Goal: Task Accomplishment & Management: Manage account settings

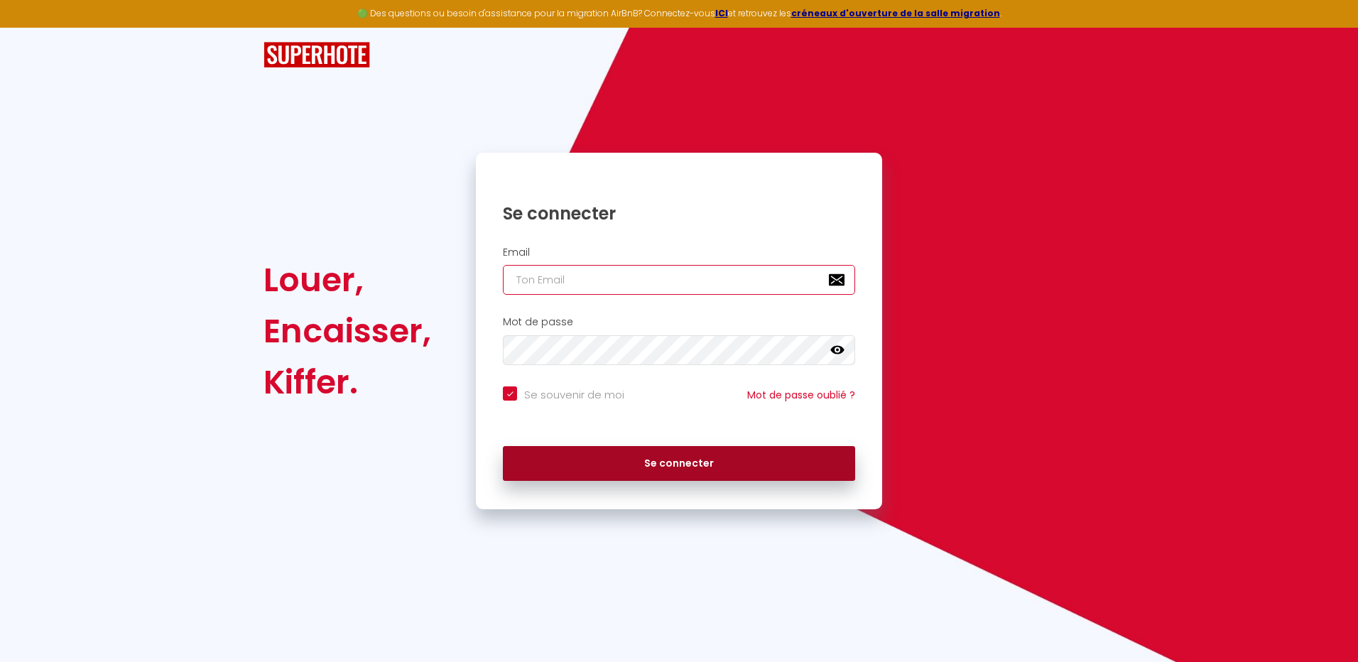
type input "[EMAIL_ADDRESS][PERSON_NAME][DOMAIN_NAME]"
click at [673, 469] on button "Se connecter" at bounding box center [679, 464] width 352 height 36
checkbox input "true"
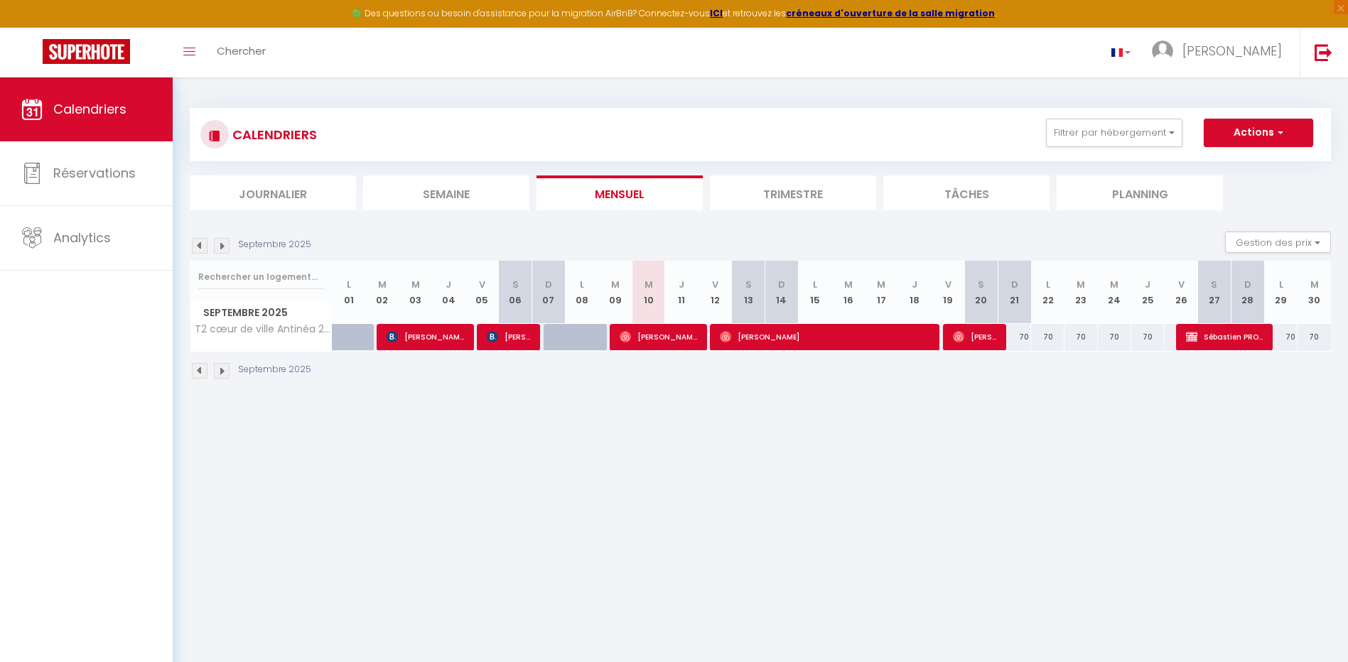
click at [793, 194] on li "Trimestre" at bounding box center [793, 192] width 166 height 35
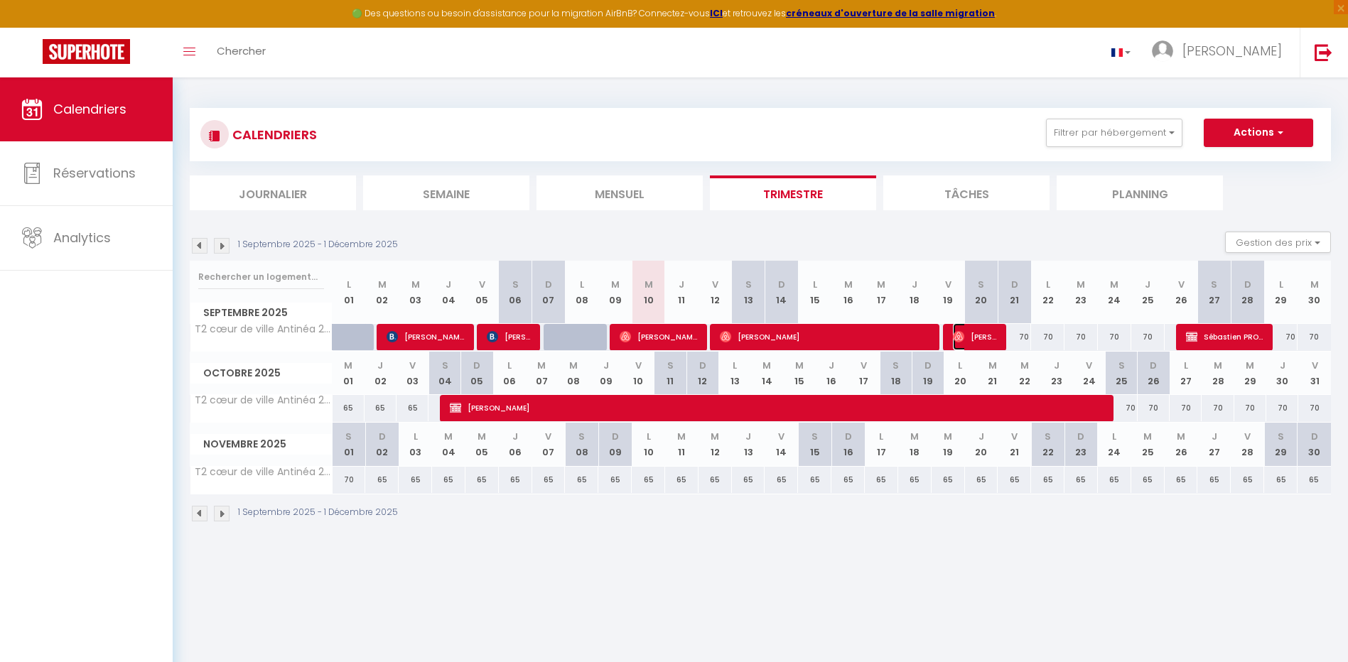
click at [981, 337] on span "[PERSON_NAME]" at bounding box center [975, 336] width 45 height 27
select select "OK"
select select "0"
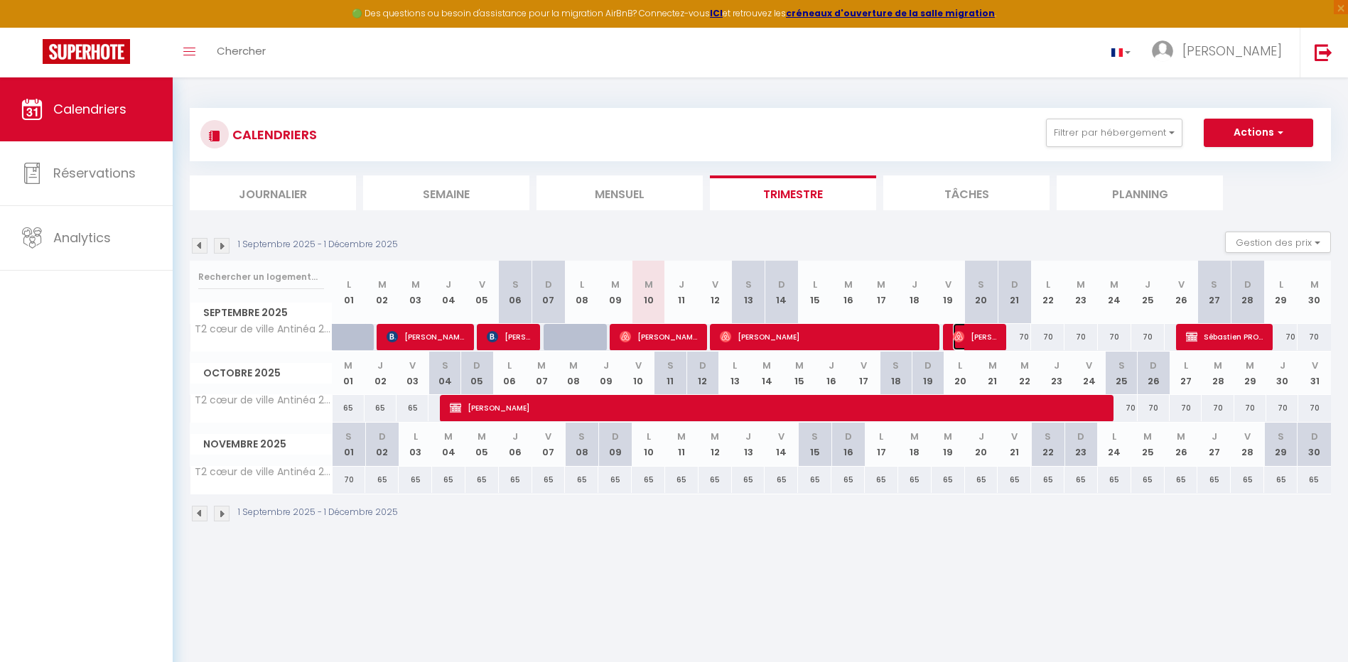
select select "1"
select select
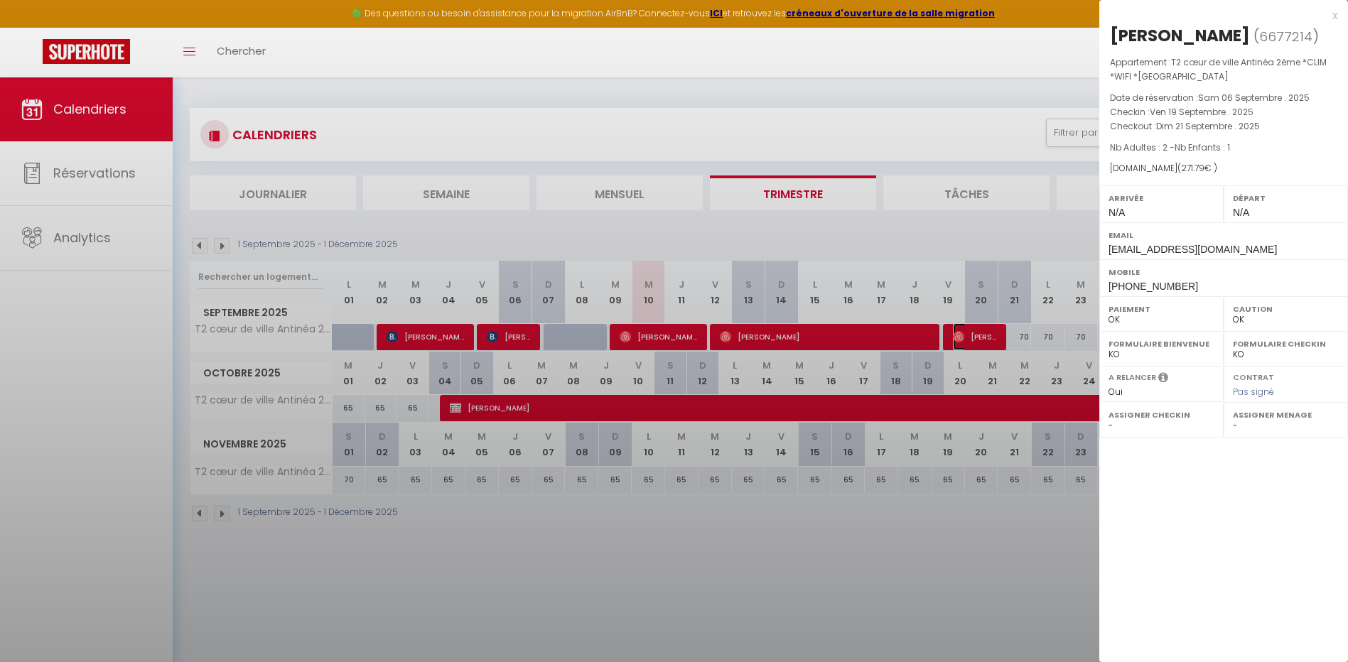
select select "20563"
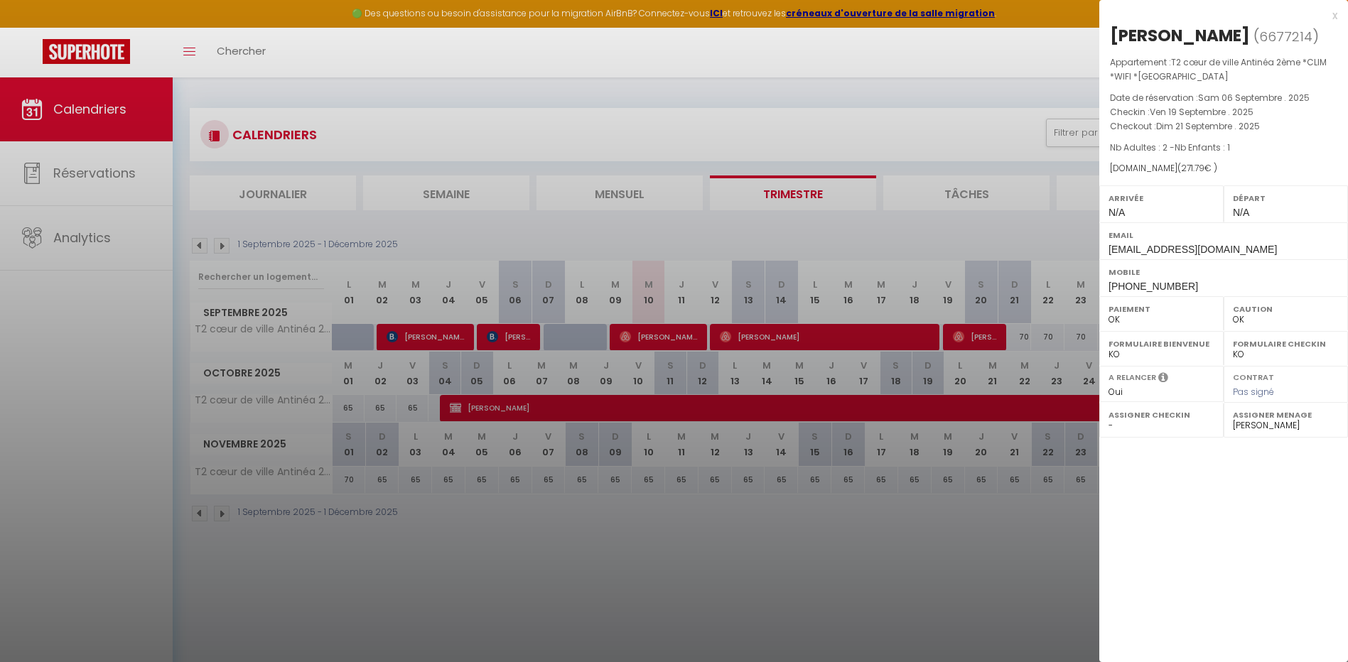
click at [637, 486] on div at bounding box center [674, 331] width 1348 height 662
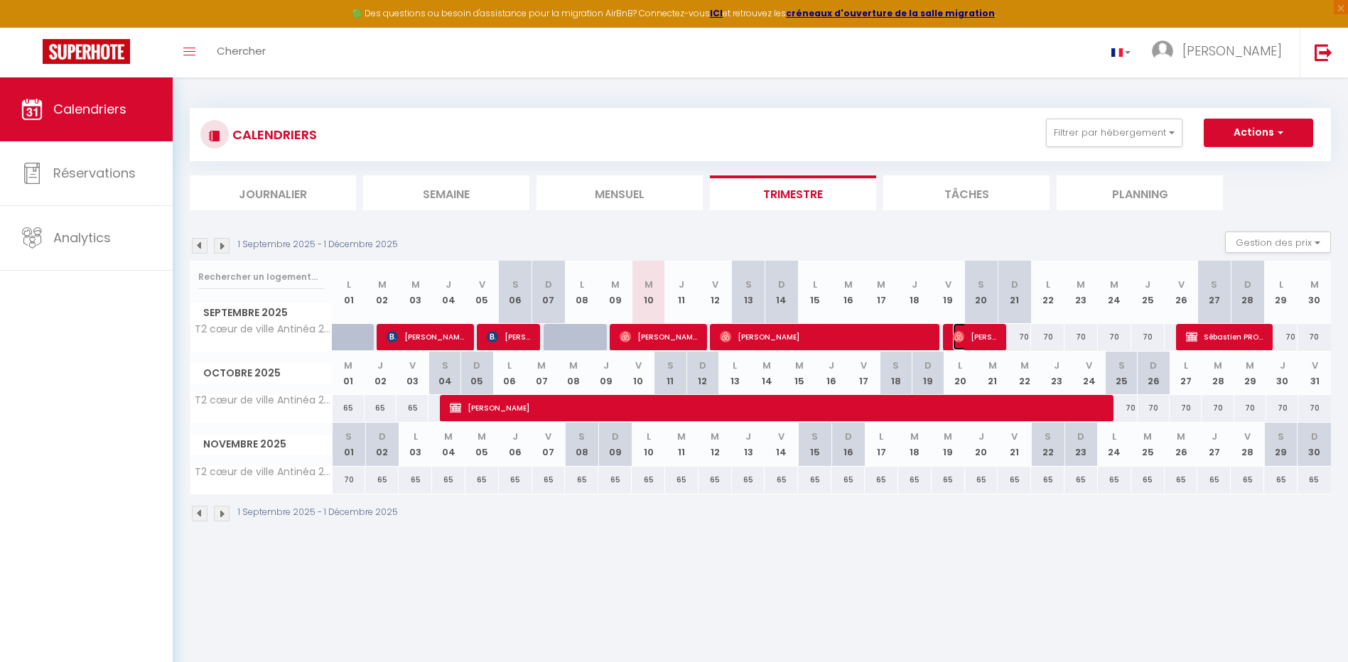
click at [986, 335] on span "[PERSON_NAME]" at bounding box center [975, 336] width 45 height 27
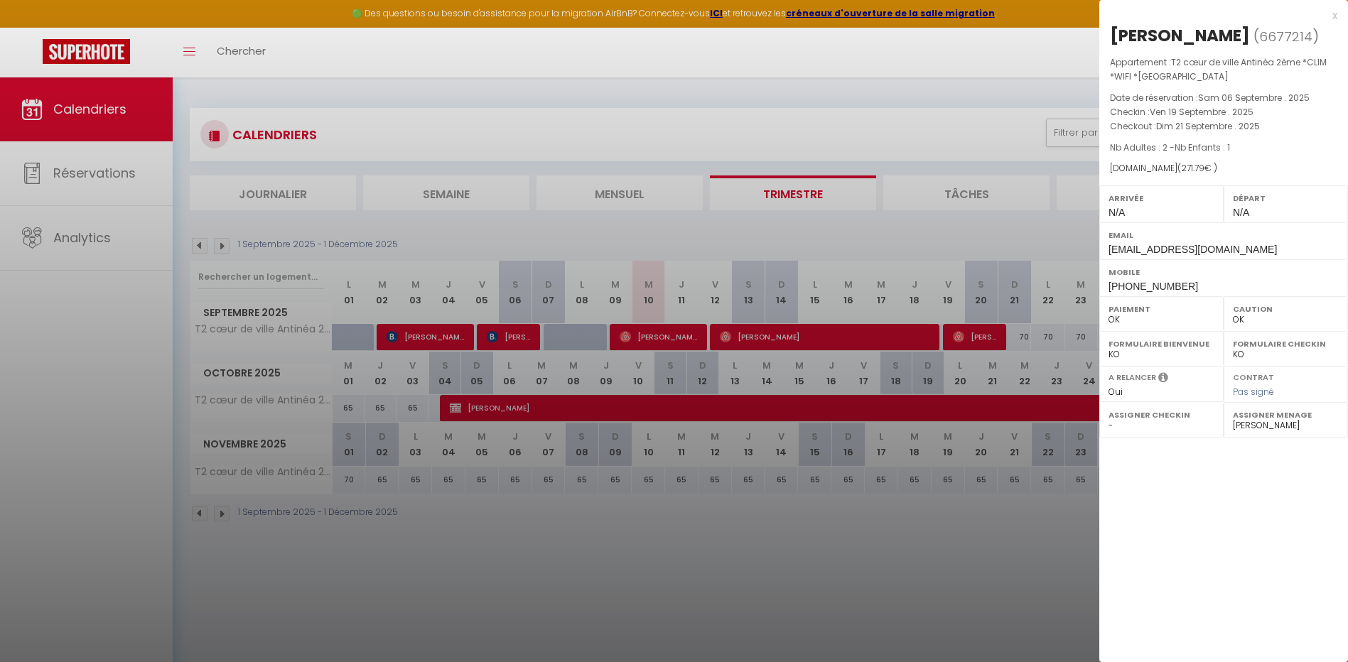
click at [77, 174] on div at bounding box center [674, 331] width 1348 height 662
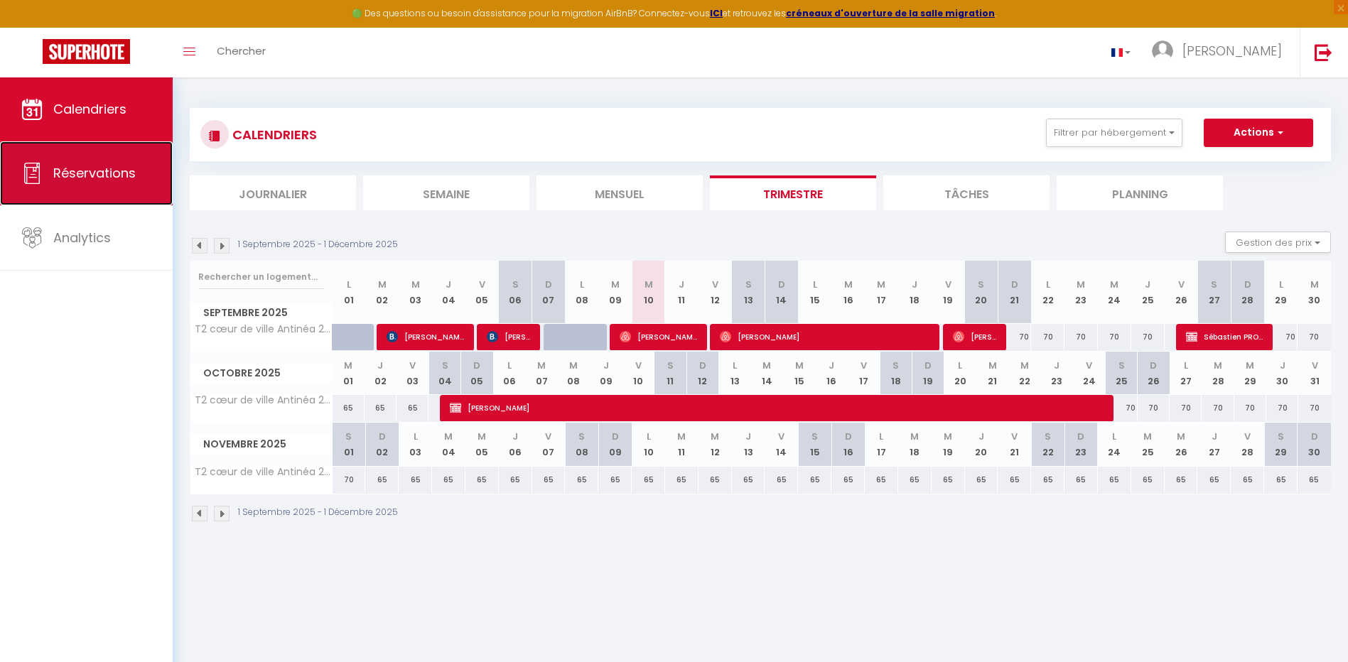
click at [85, 168] on span "Réservations" at bounding box center [94, 173] width 82 height 18
select select "not_cancelled"
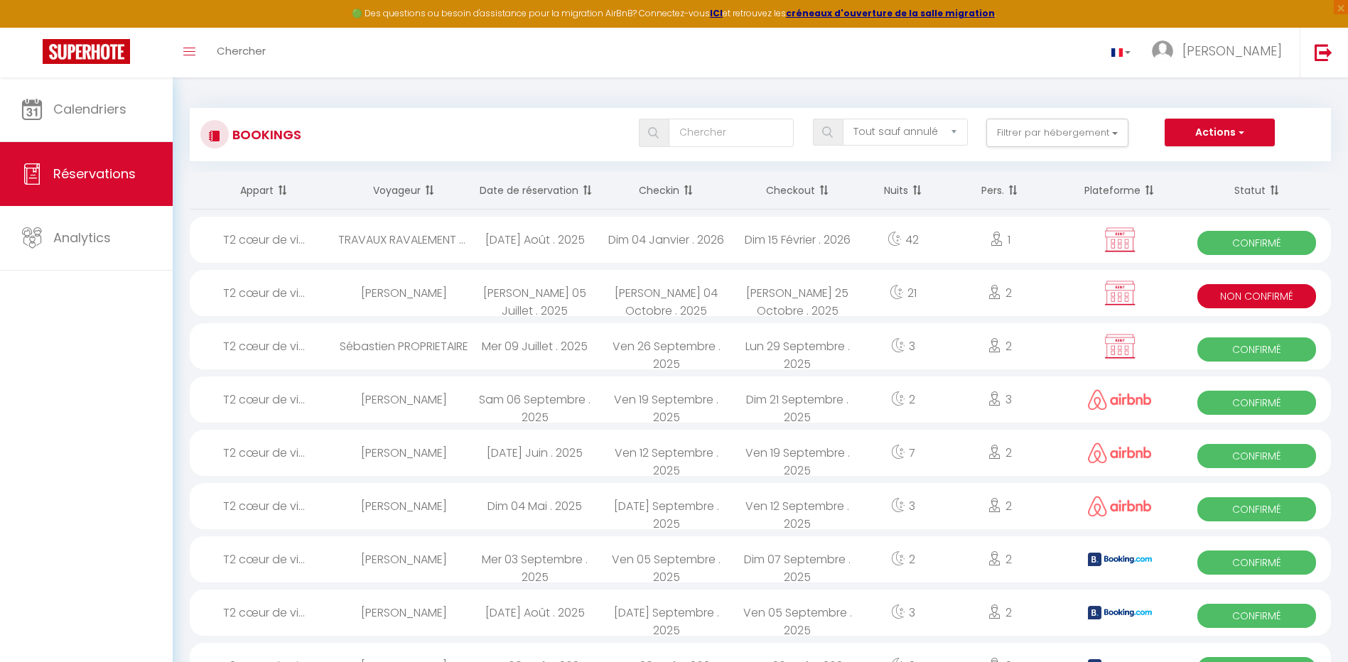
click at [1137, 400] on img at bounding box center [1120, 399] width 64 height 21
select select "OK"
select select "0"
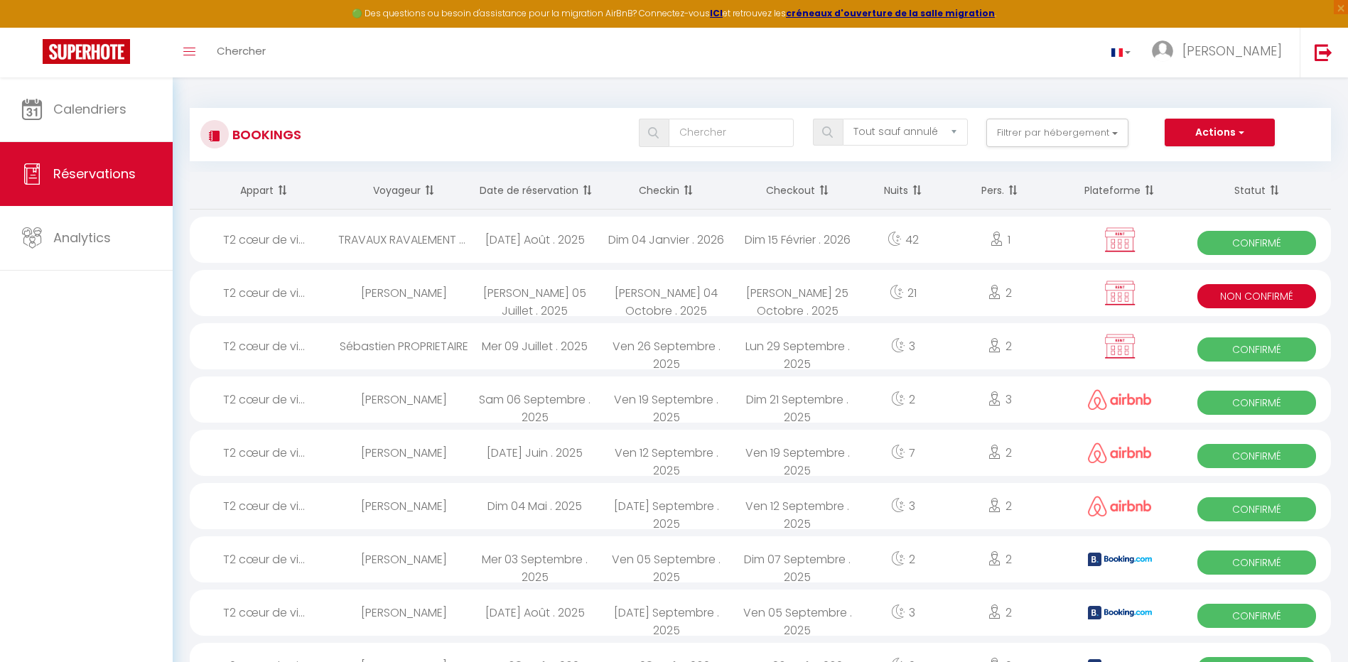
select select "1"
select select
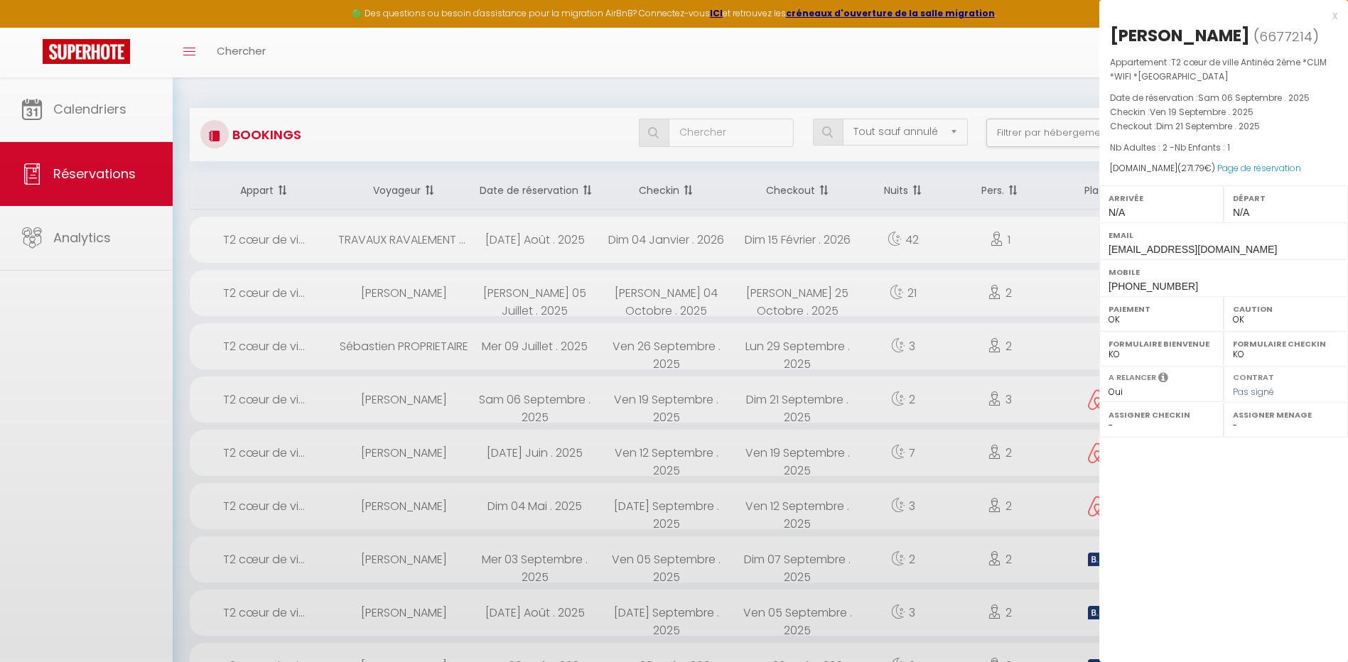
select select "20563"
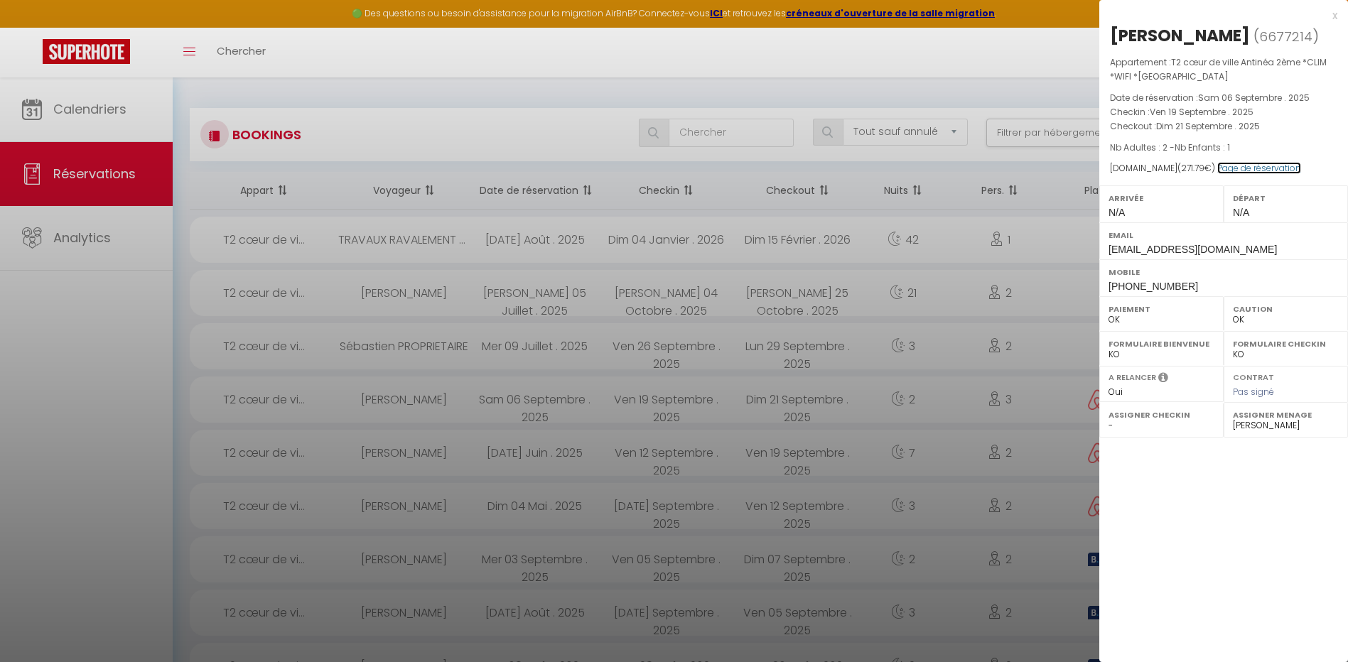
click at [1238, 166] on link "Page de réservation" at bounding box center [1259, 168] width 84 height 12
click at [1169, 487] on div "x [PERSON_NAME] ( 6677214 ) Appartement : T2 cœur de ville Antinéa 2ème *CLIM *…" at bounding box center [1223, 331] width 249 height 662
click at [724, 36] on div at bounding box center [674, 331] width 1348 height 662
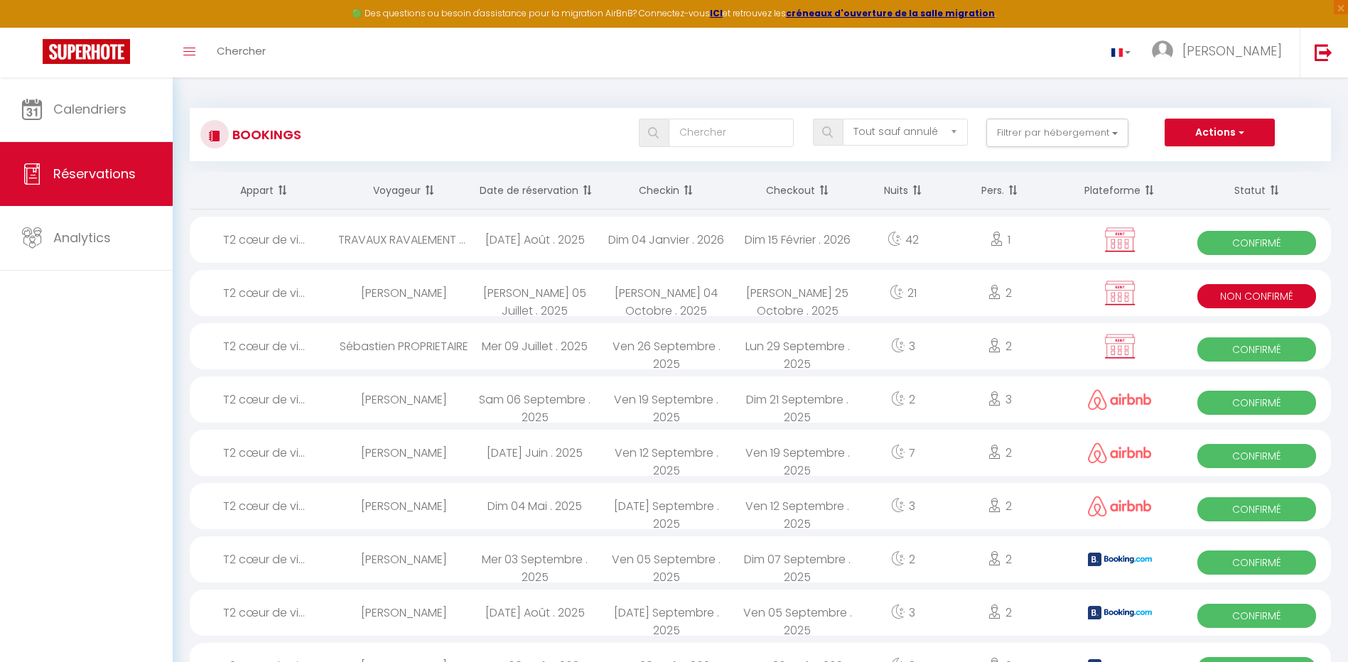
click at [1115, 450] on img at bounding box center [1120, 453] width 64 height 21
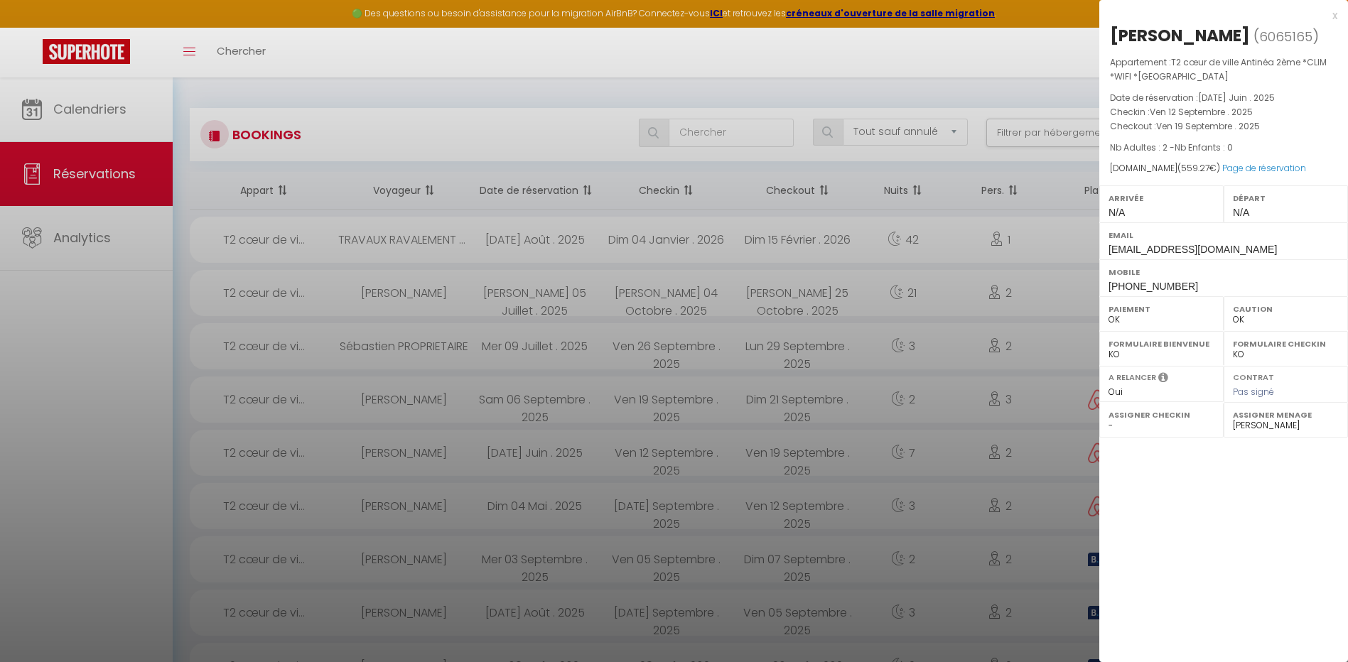
click at [71, 450] on div at bounding box center [674, 331] width 1348 height 662
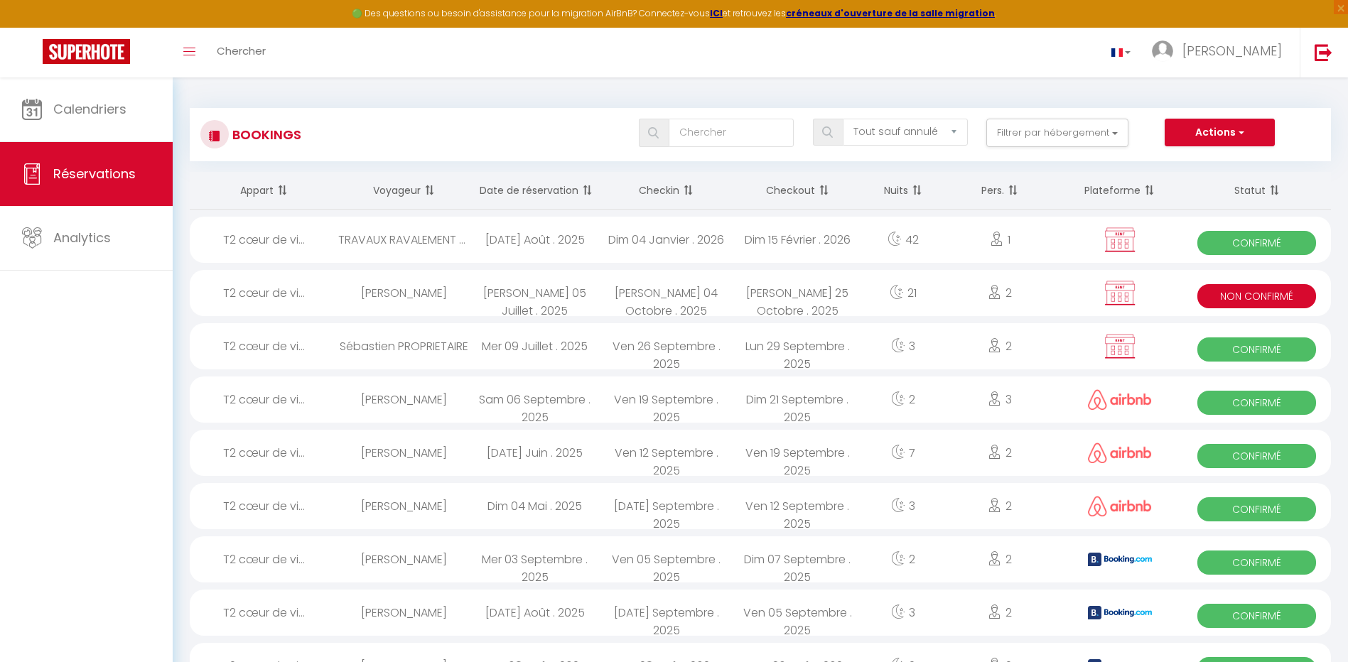
click at [1122, 401] on img at bounding box center [1120, 399] width 64 height 21
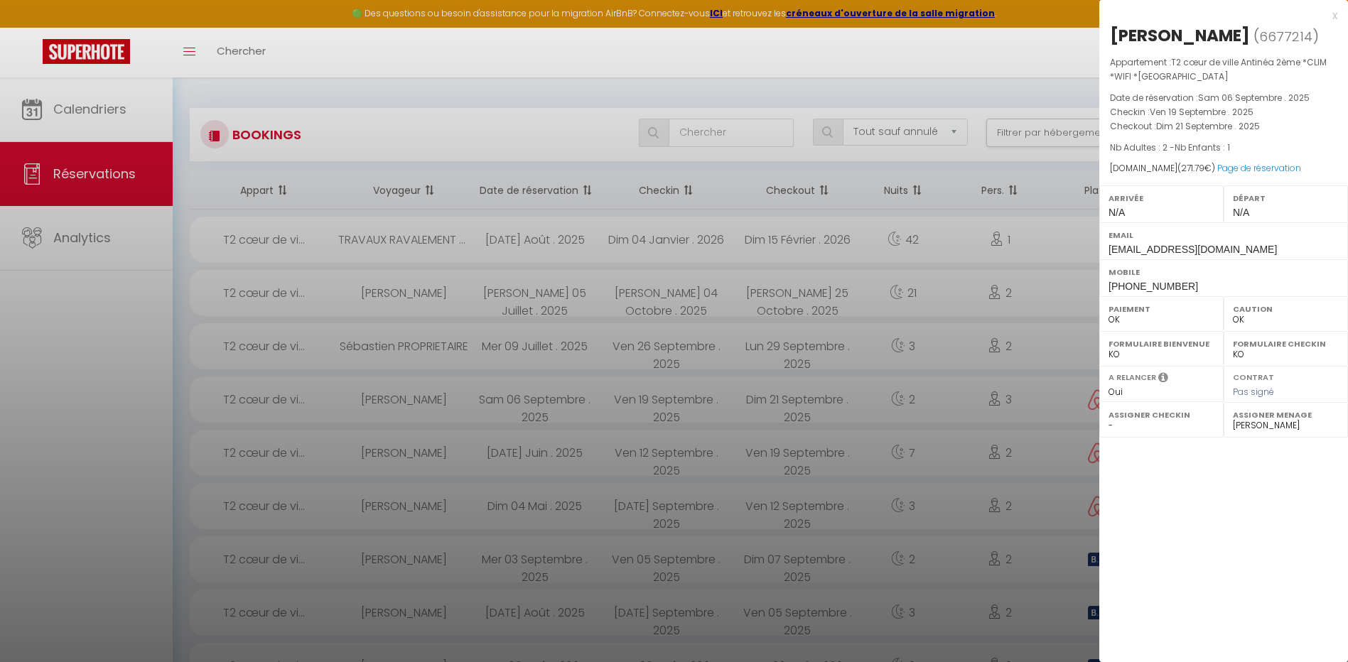
click at [800, 48] on div at bounding box center [674, 331] width 1348 height 662
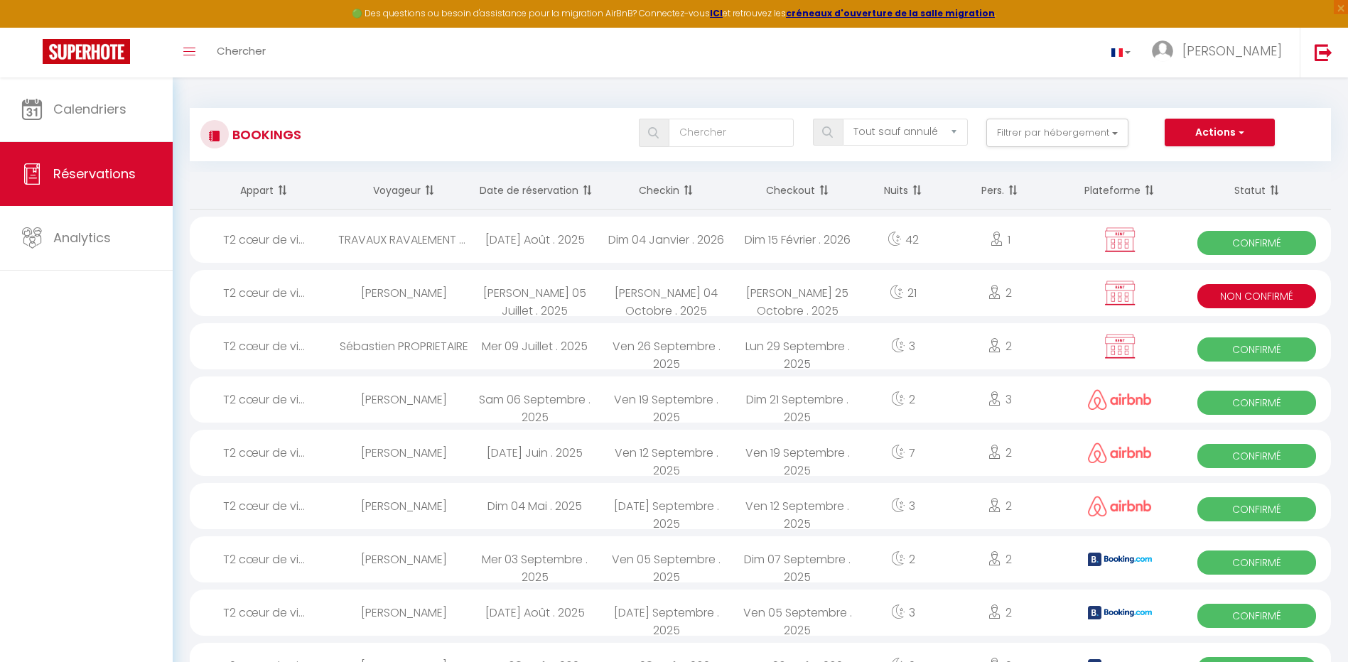
click at [1135, 453] on img at bounding box center [1120, 453] width 64 height 21
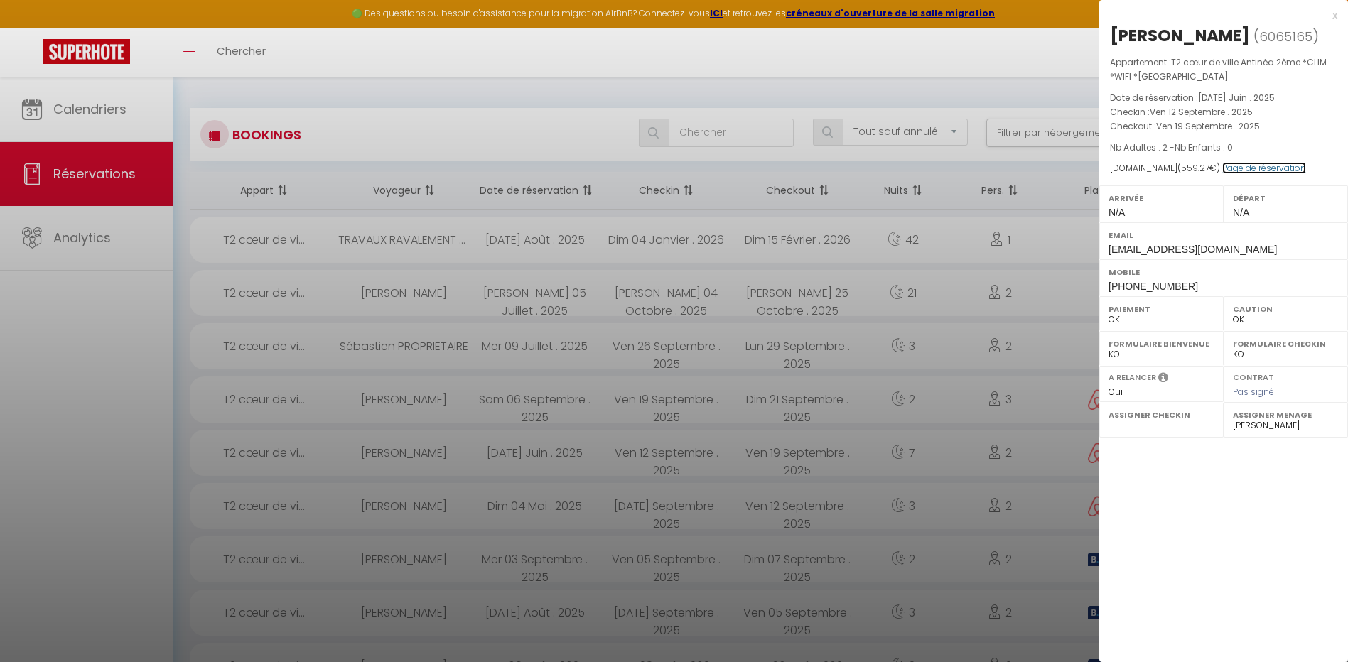
click at [1225, 166] on link "Page de réservation" at bounding box center [1264, 168] width 84 height 12
click at [82, 425] on div at bounding box center [674, 331] width 1348 height 662
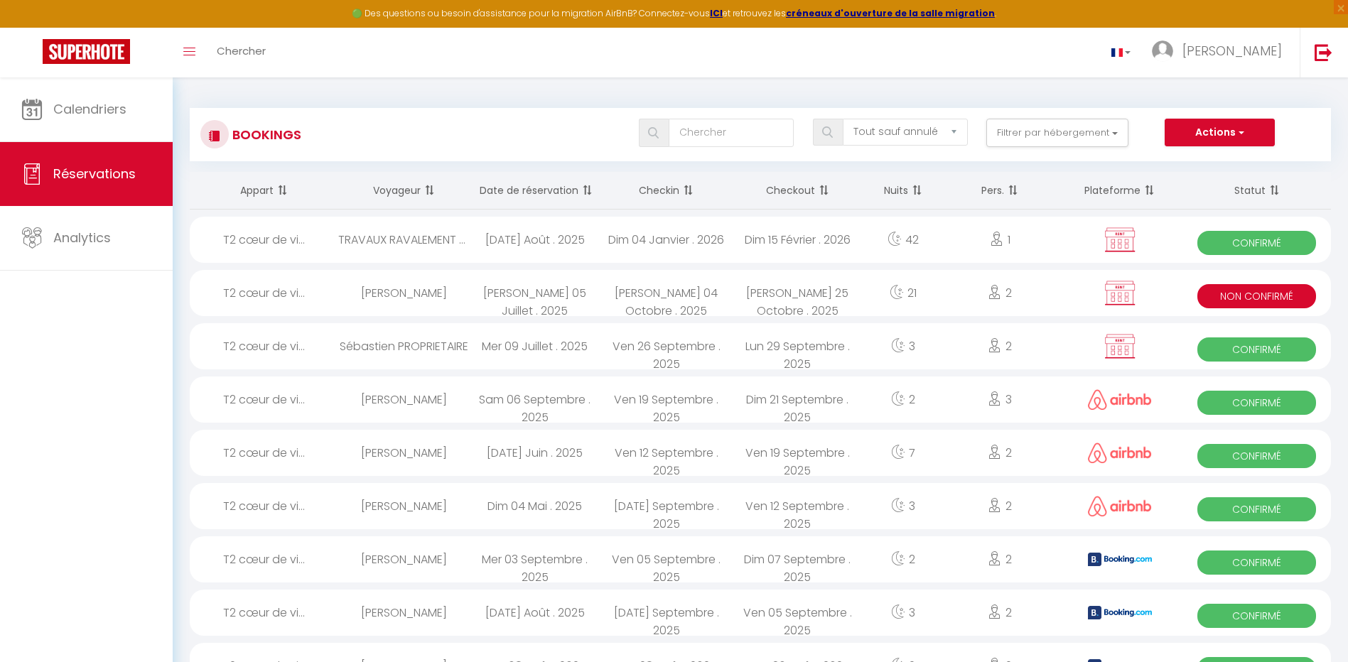
click at [1122, 509] on img at bounding box center [1120, 506] width 64 height 21
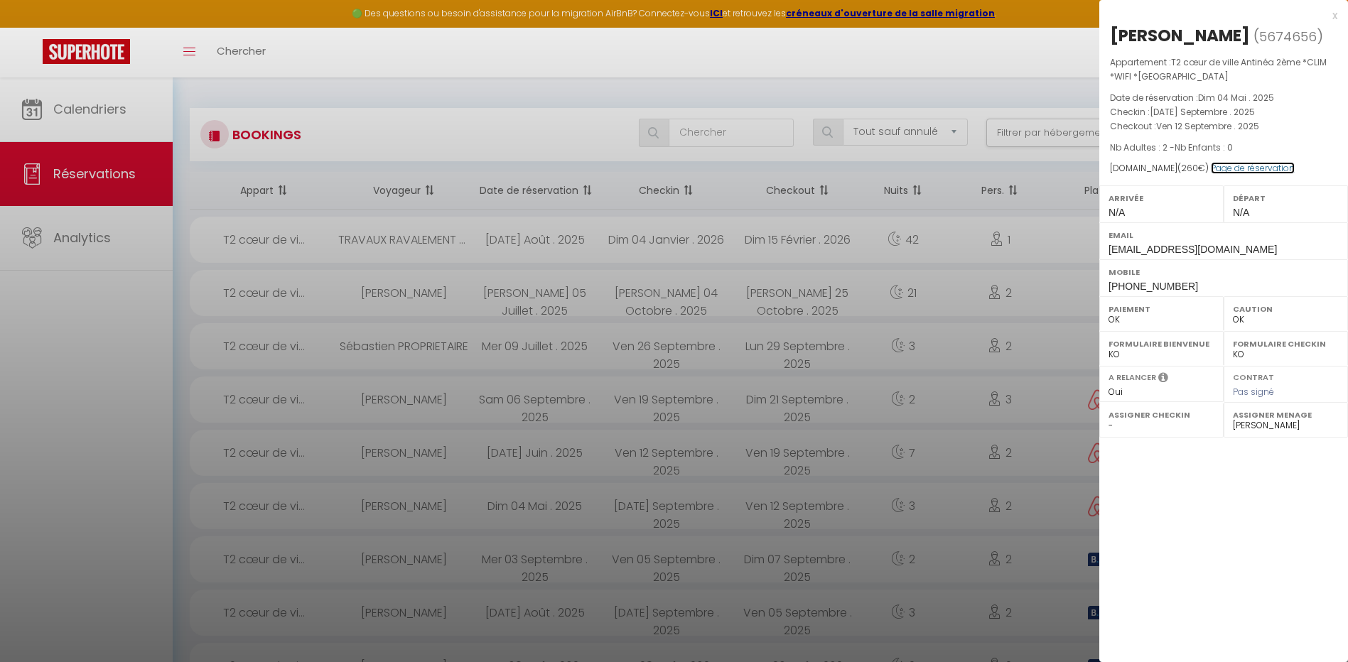
click at [1241, 167] on link "Page de réservation" at bounding box center [1252, 168] width 84 height 12
click at [589, 147] on div at bounding box center [674, 331] width 1348 height 662
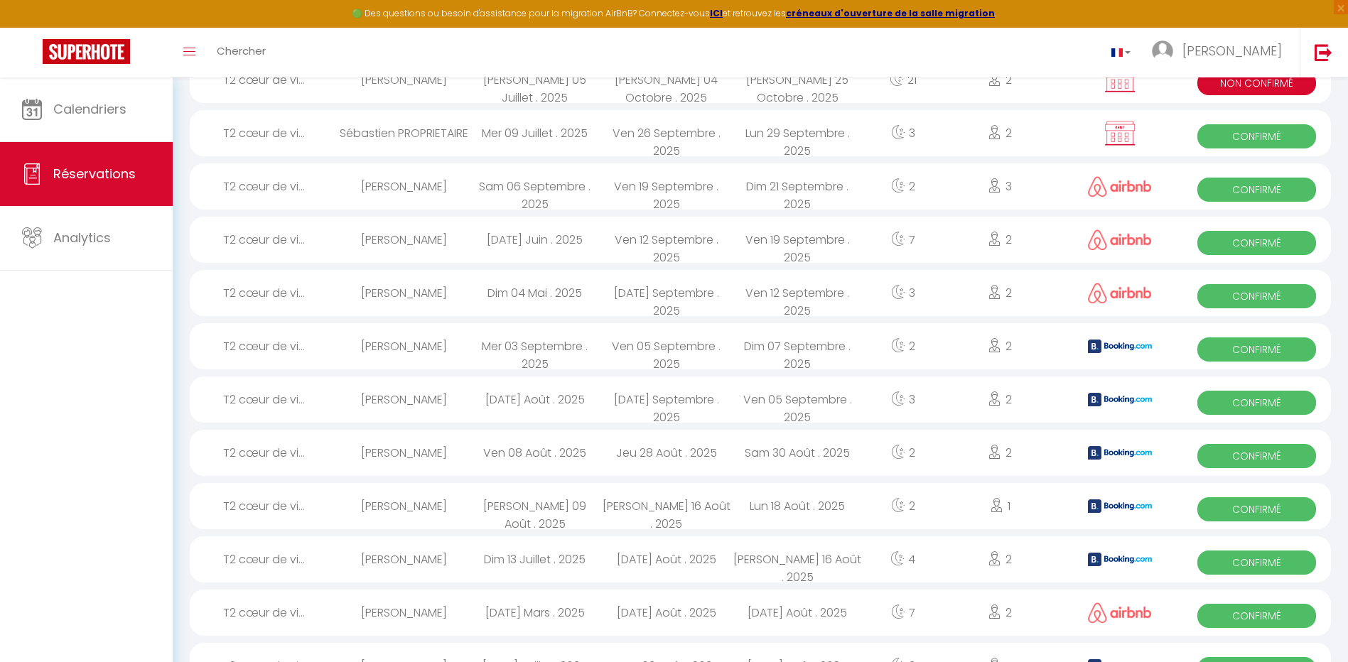
scroll to position [426, 0]
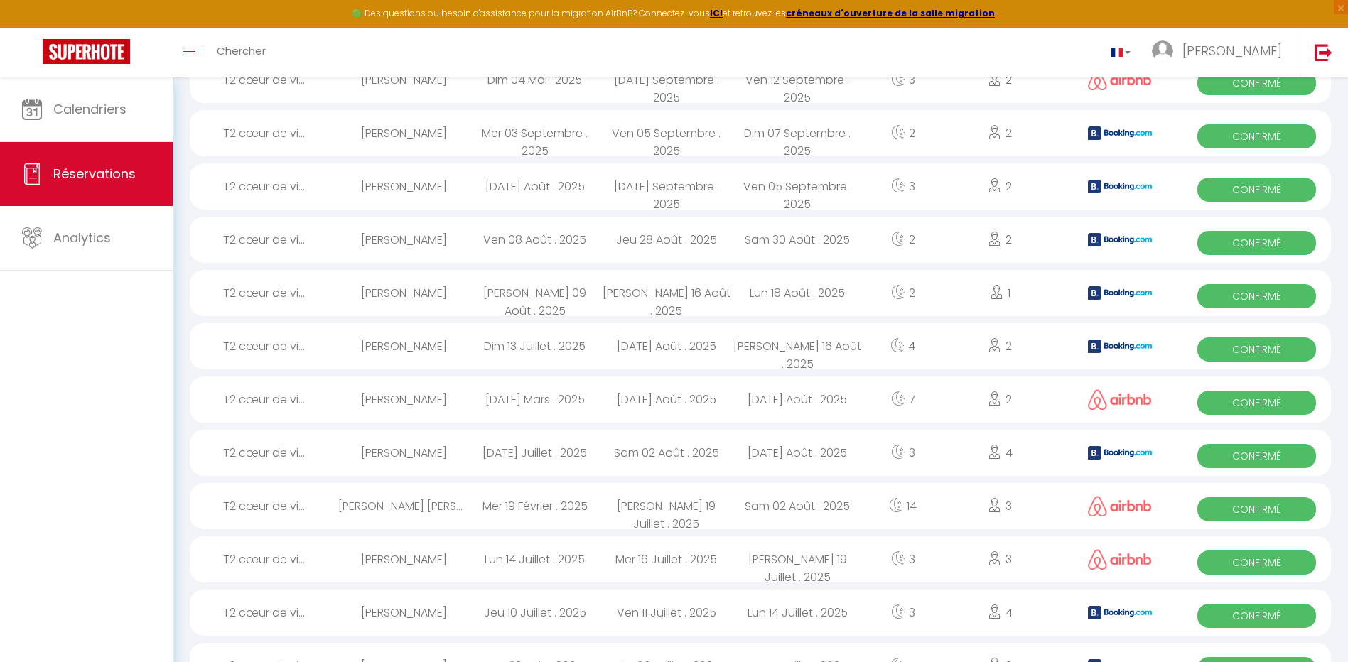
click at [1127, 508] on img at bounding box center [1120, 506] width 64 height 21
select select
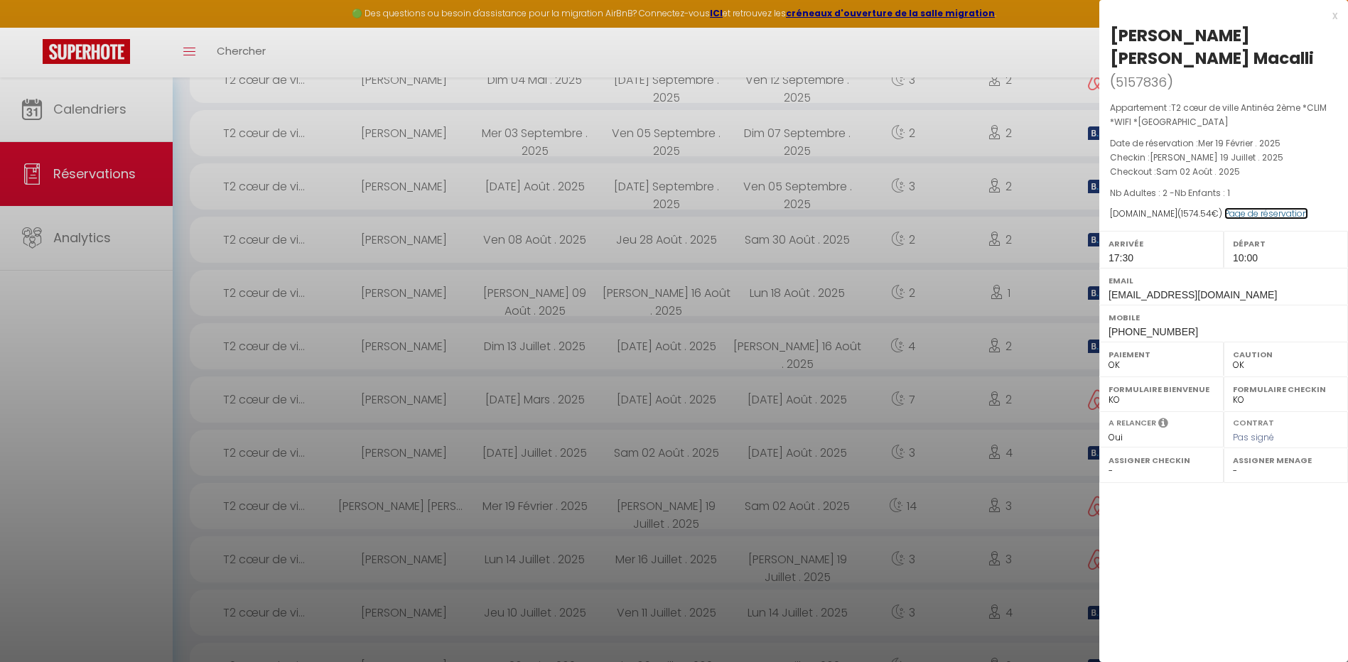
click at [1261, 212] on link "Page de réservation" at bounding box center [1266, 213] width 84 height 12
click at [909, 399] on div at bounding box center [674, 331] width 1348 height 662
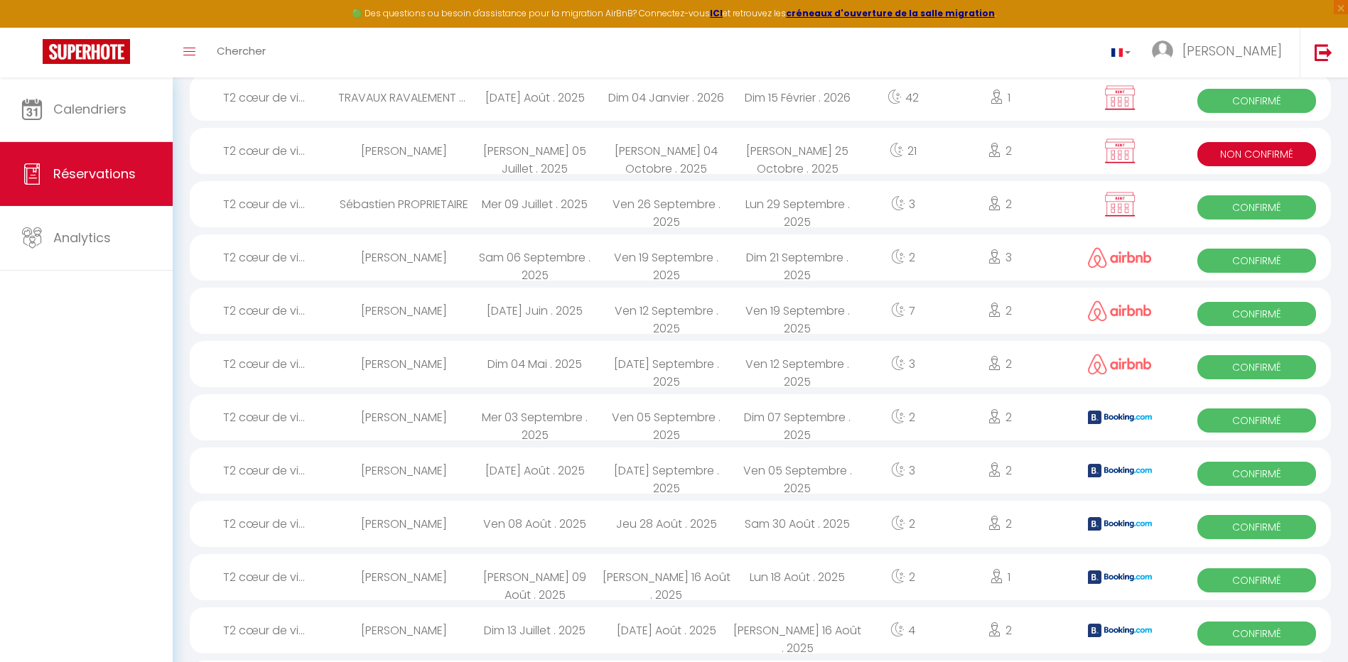
scroll to position [0, 0]
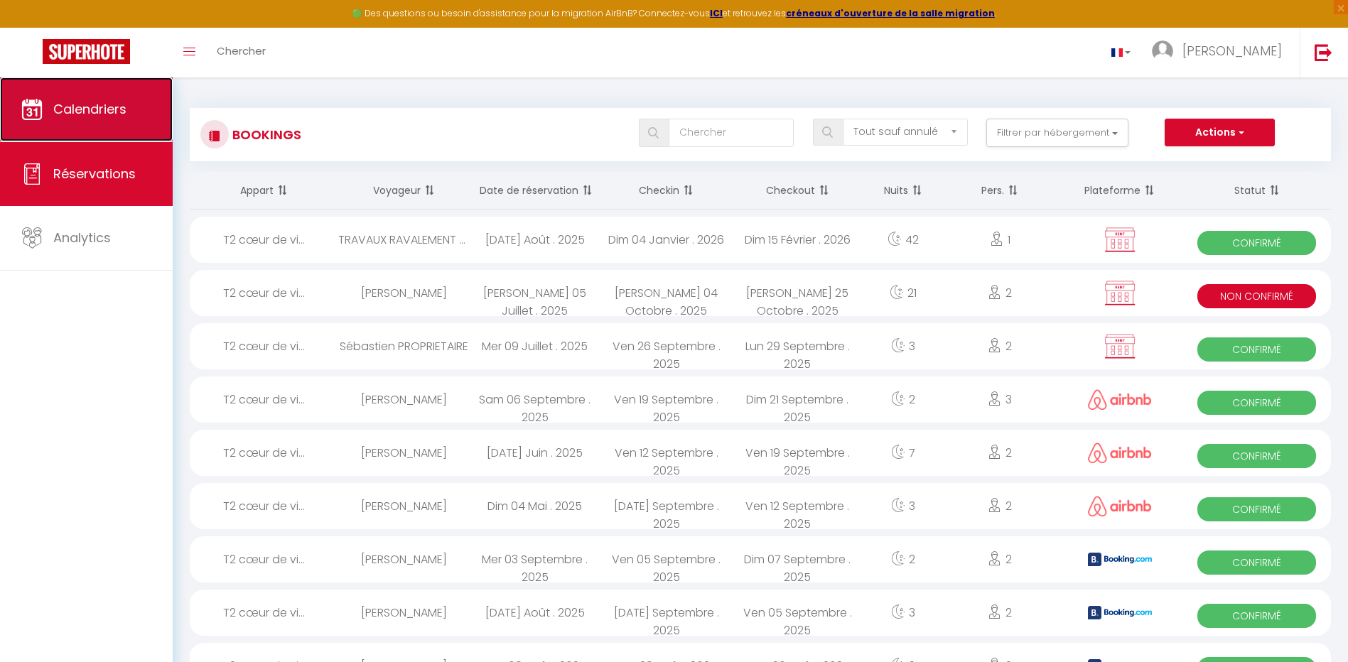
click at [78, 112] on span "Calendriers" at bounding box center [89, 109] width 73 height 18
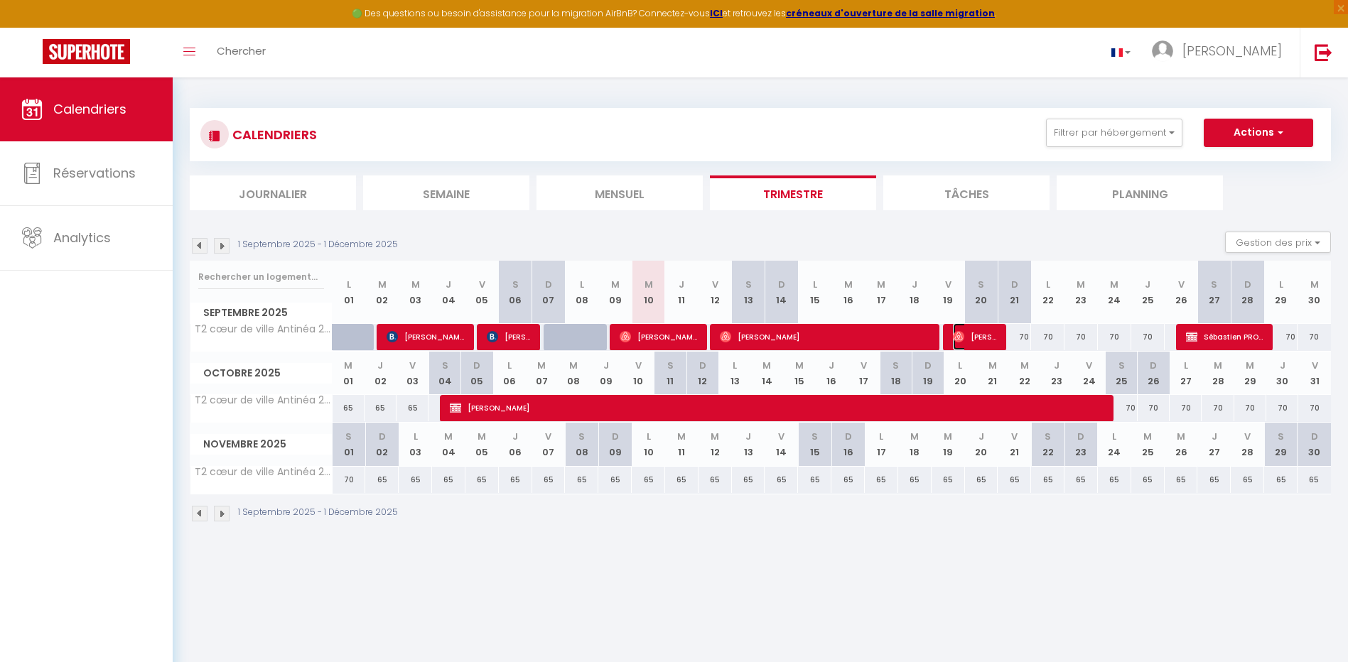
click at [971, 338] on span "[PERSON_NAME]" at bounding box center [975, 336] width 45 height 27
select select "OK"
select select "0"
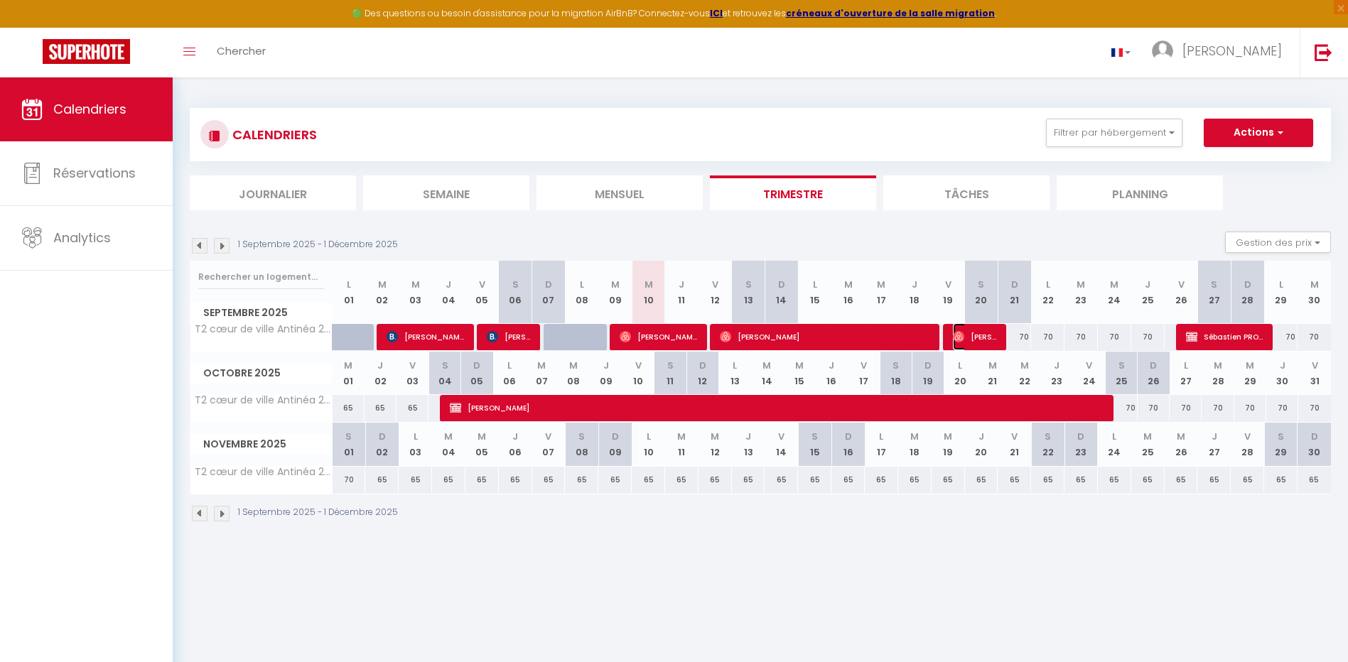
select select "1"
select select
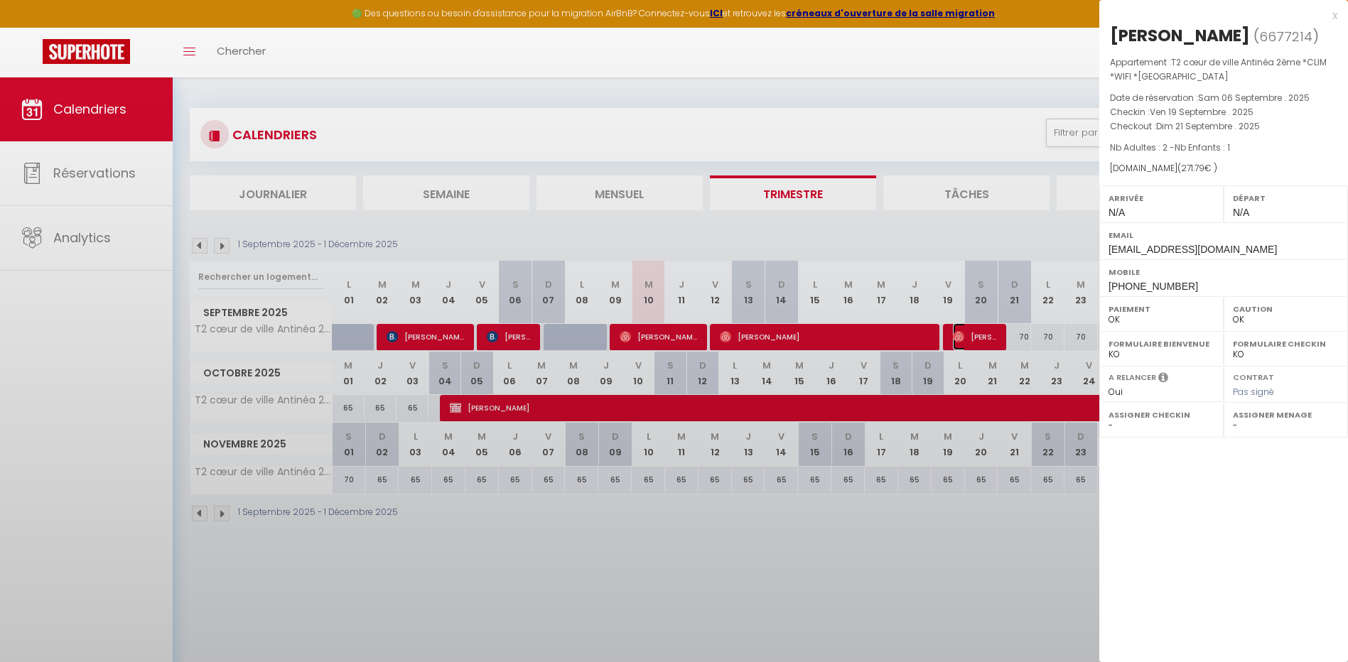
select select "20563"
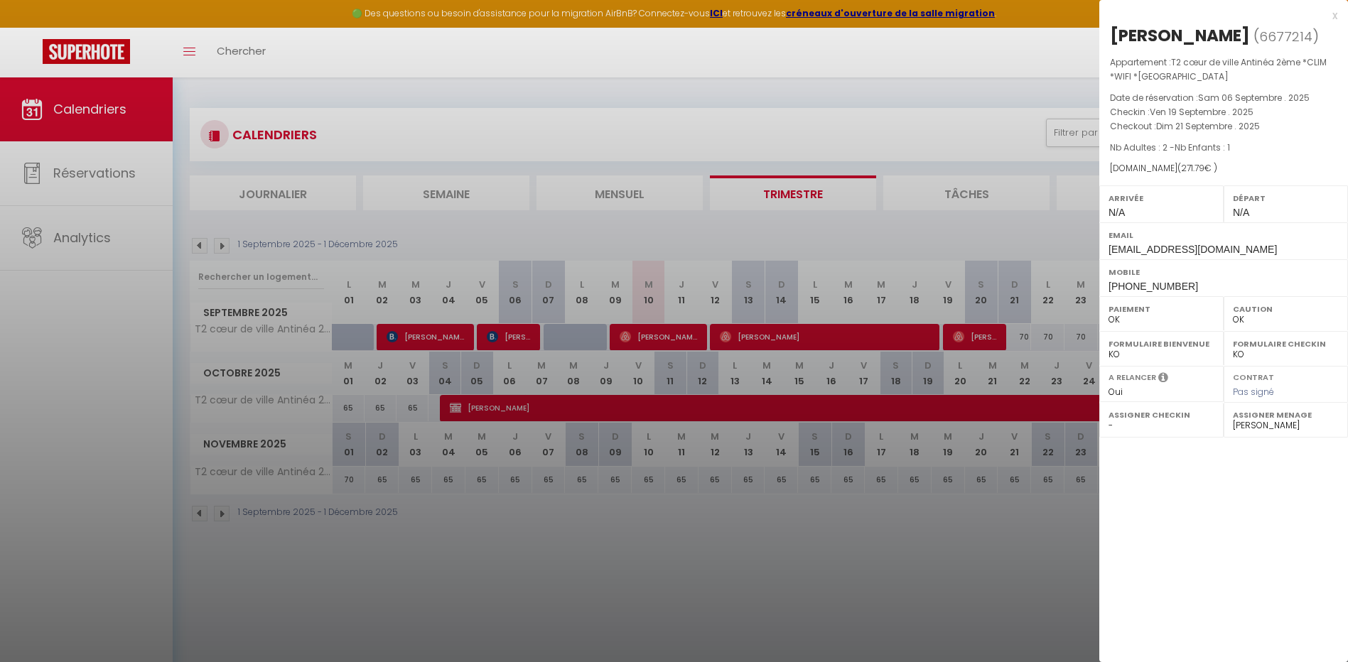
click at [965, 237] on div at bounding box center [674, 331] width 1348 height 662
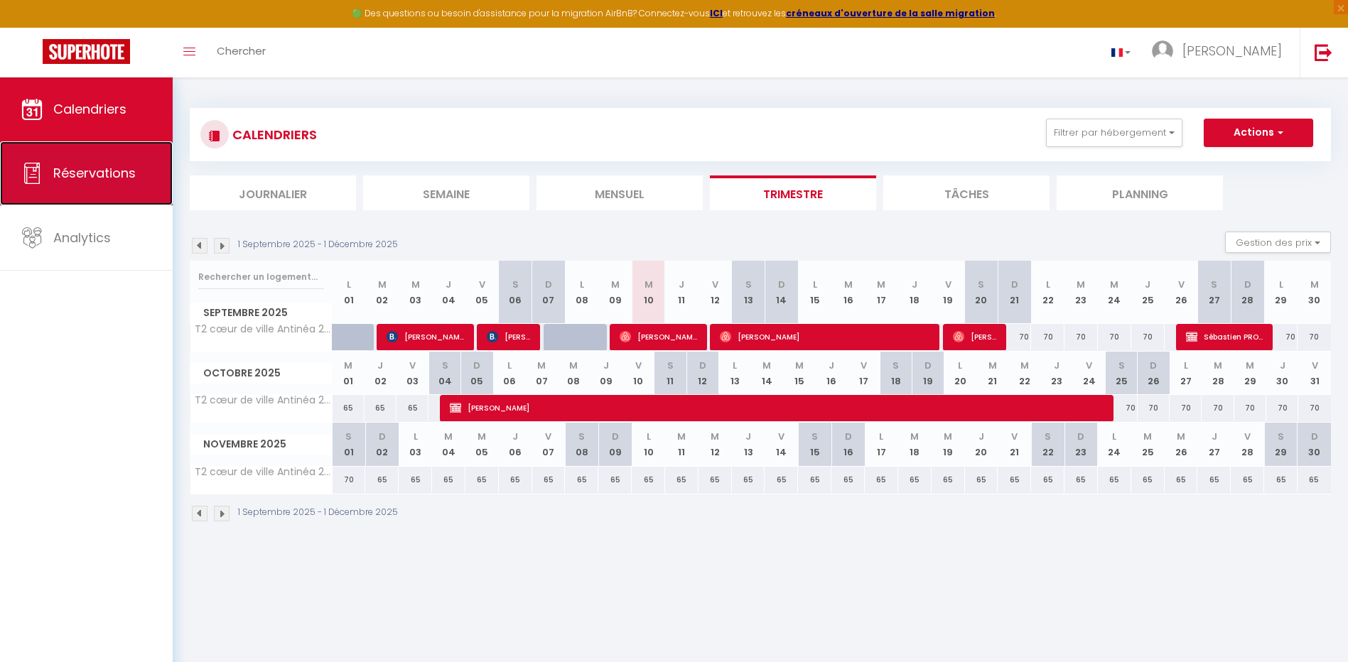
click at [79, 178] on span "Réservations" at bounding box center [94, 173] width 82 height 18
select select "not_cancelled"
select select
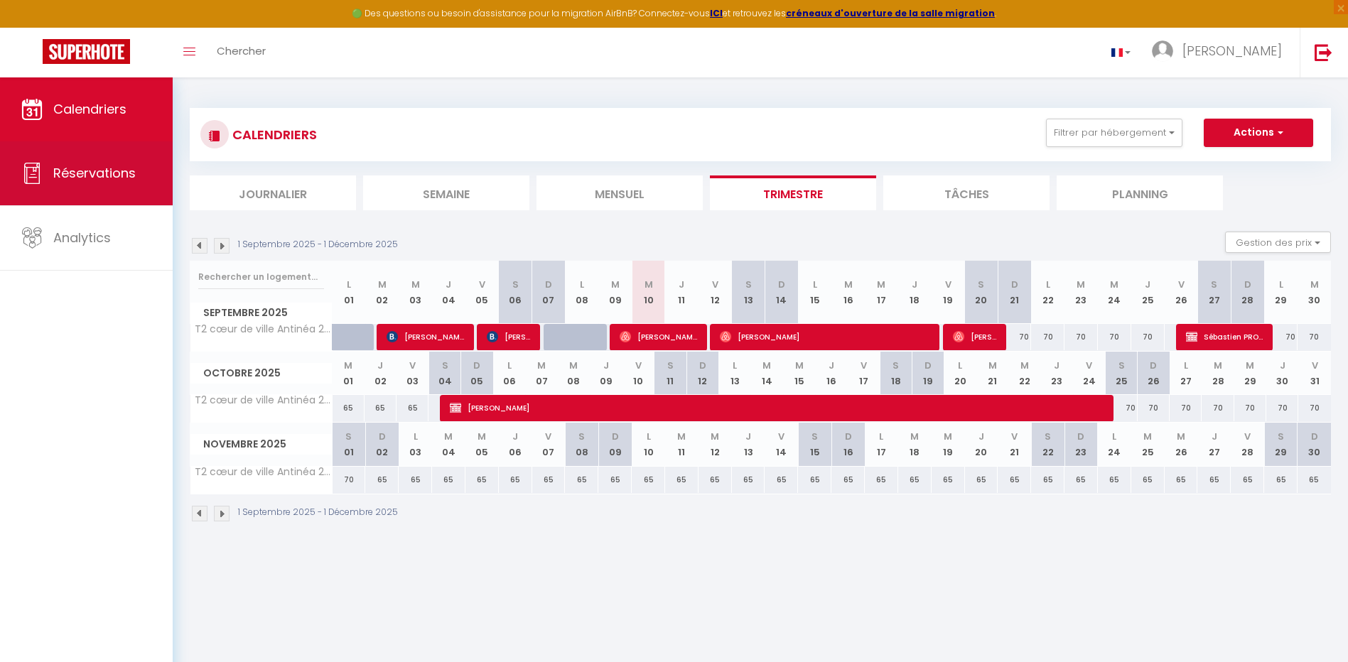
select select
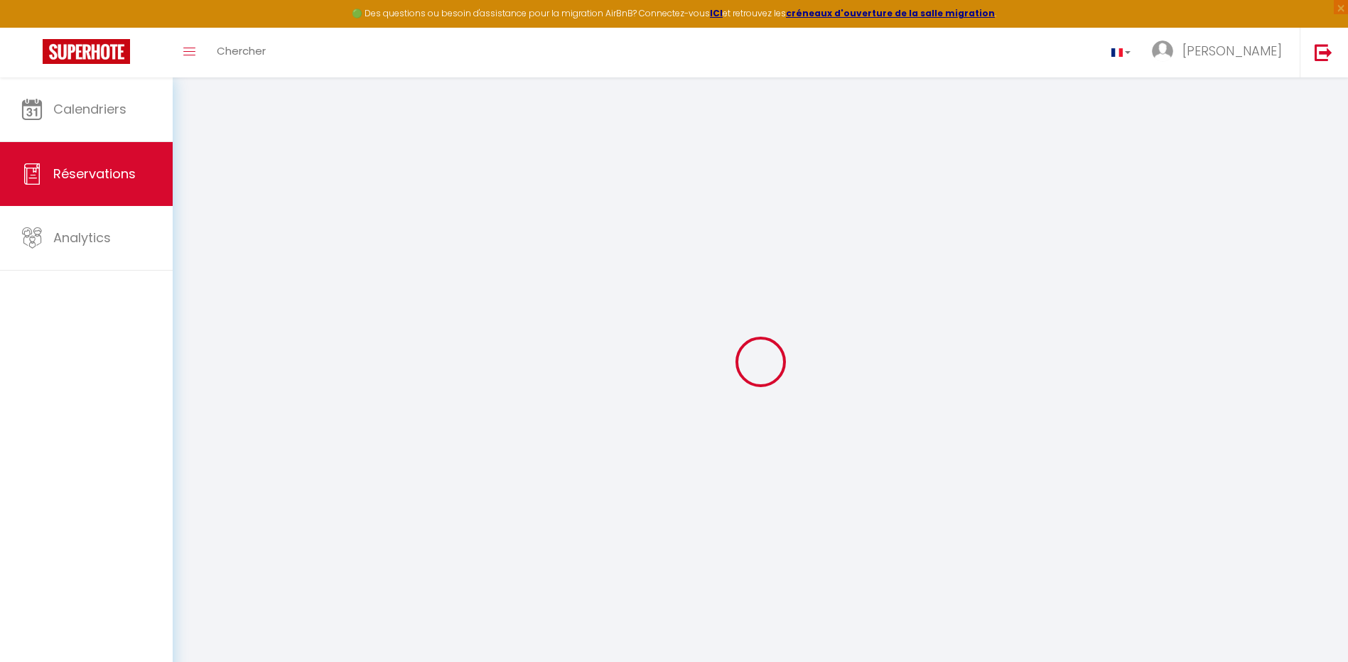
select select
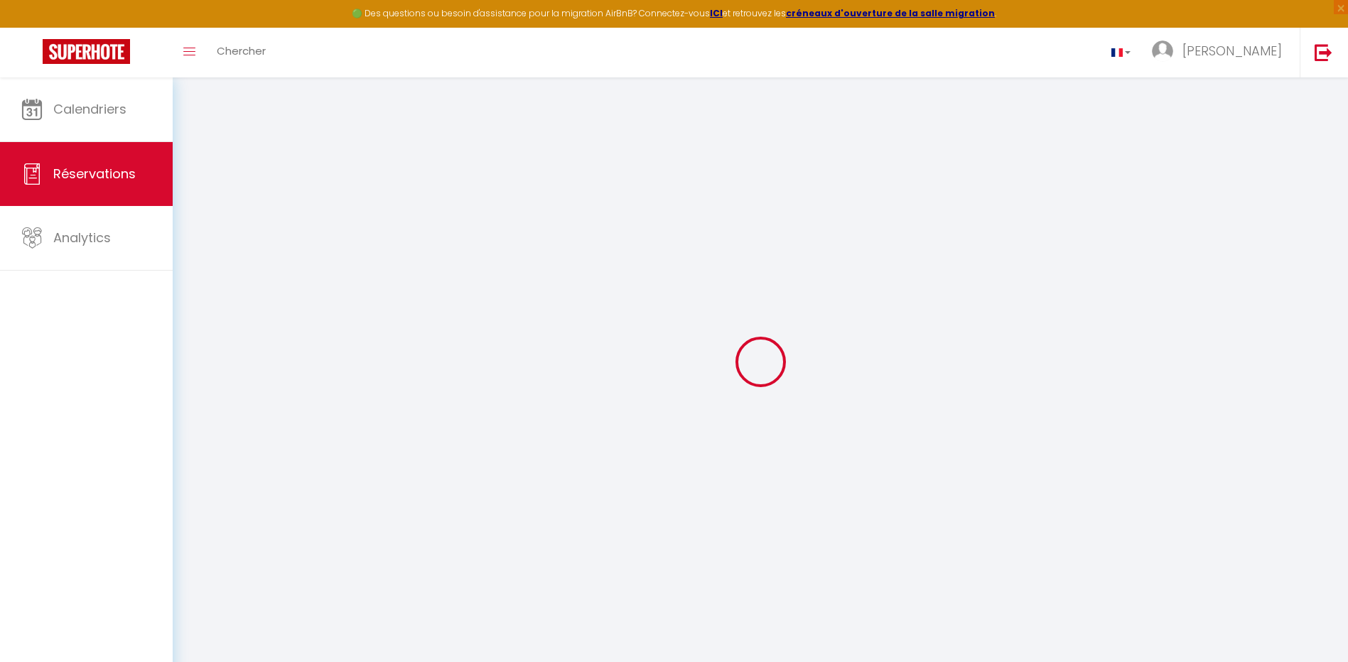
select select
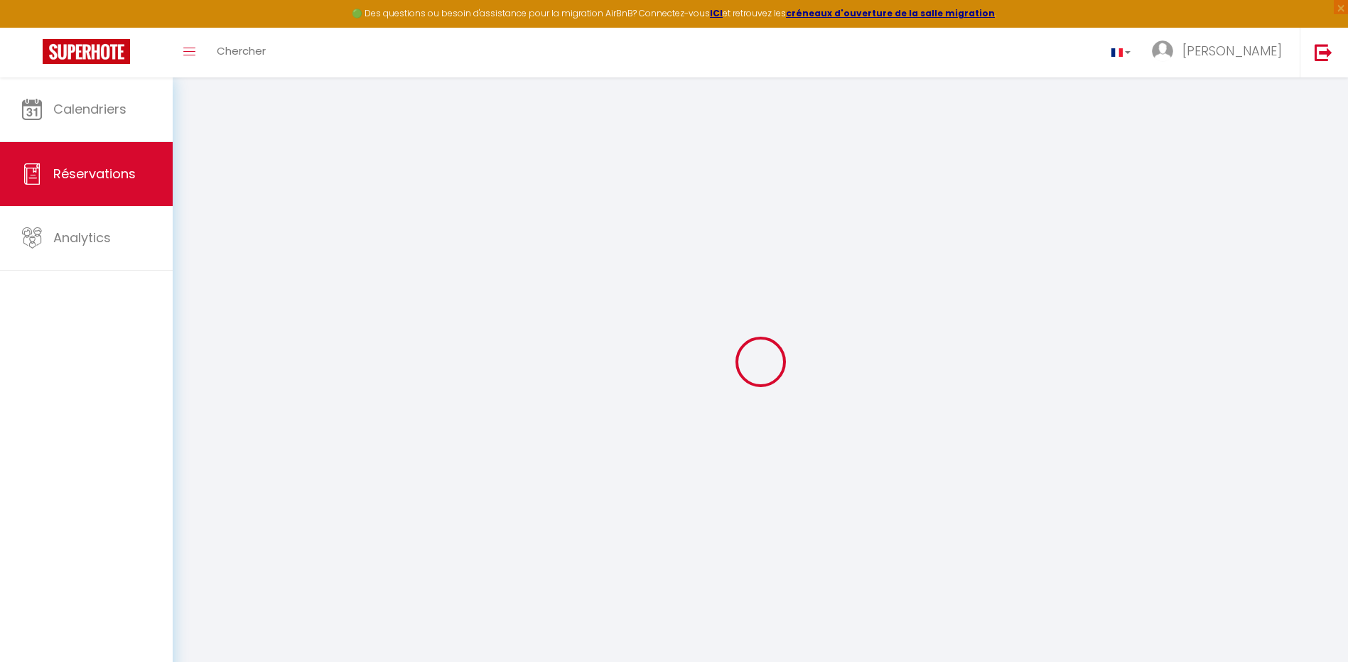
select select
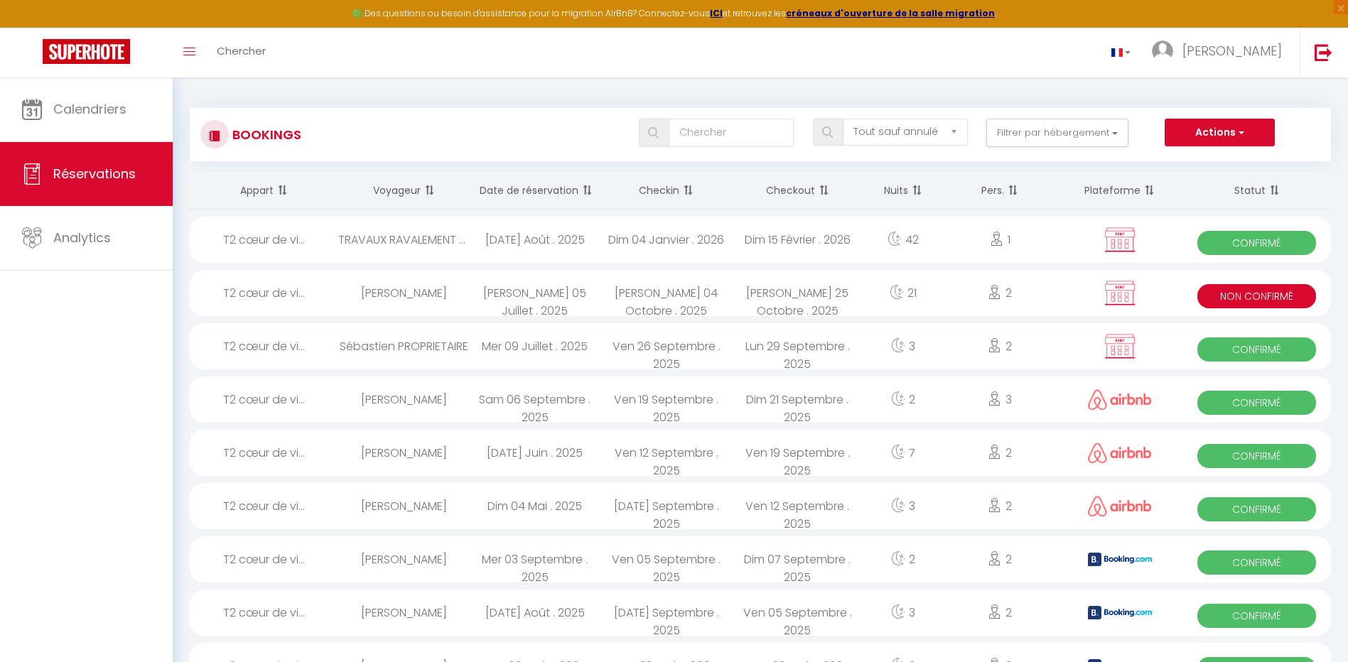
click at [1128, 400] on img at bounding box center [1120, 399] width 64 height 21
select select "OK"
select select "0"
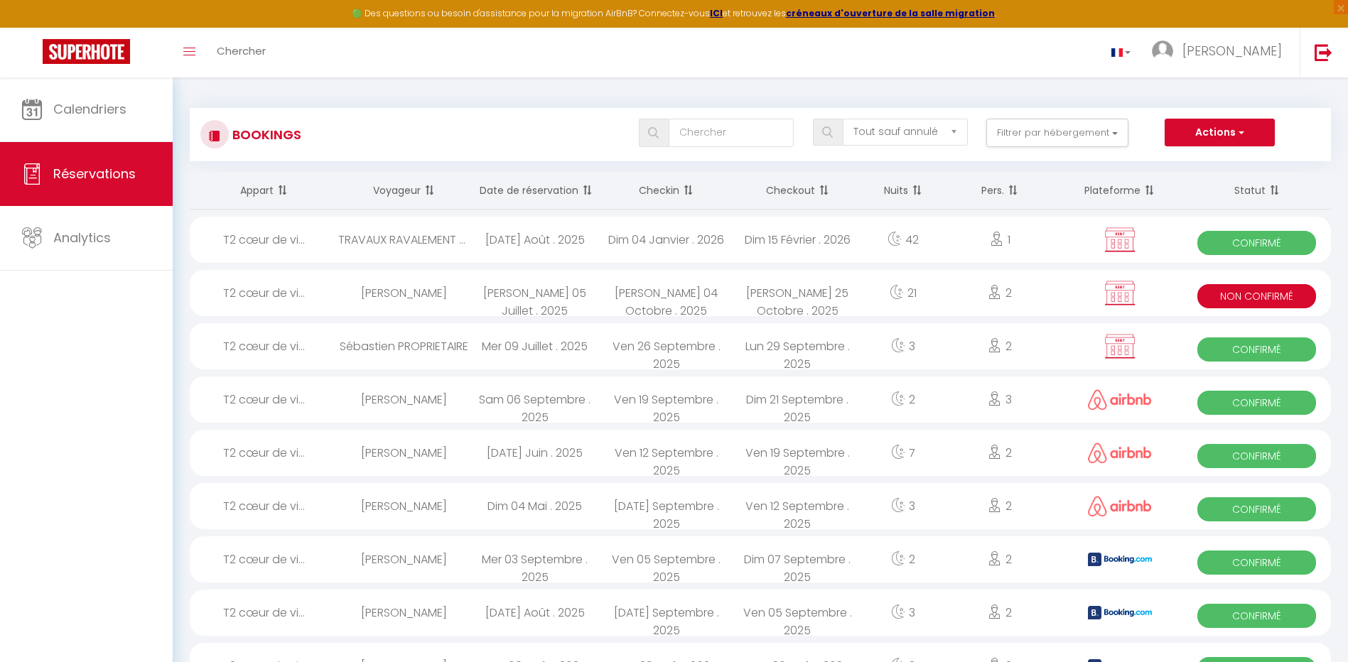
select select "1"
select select
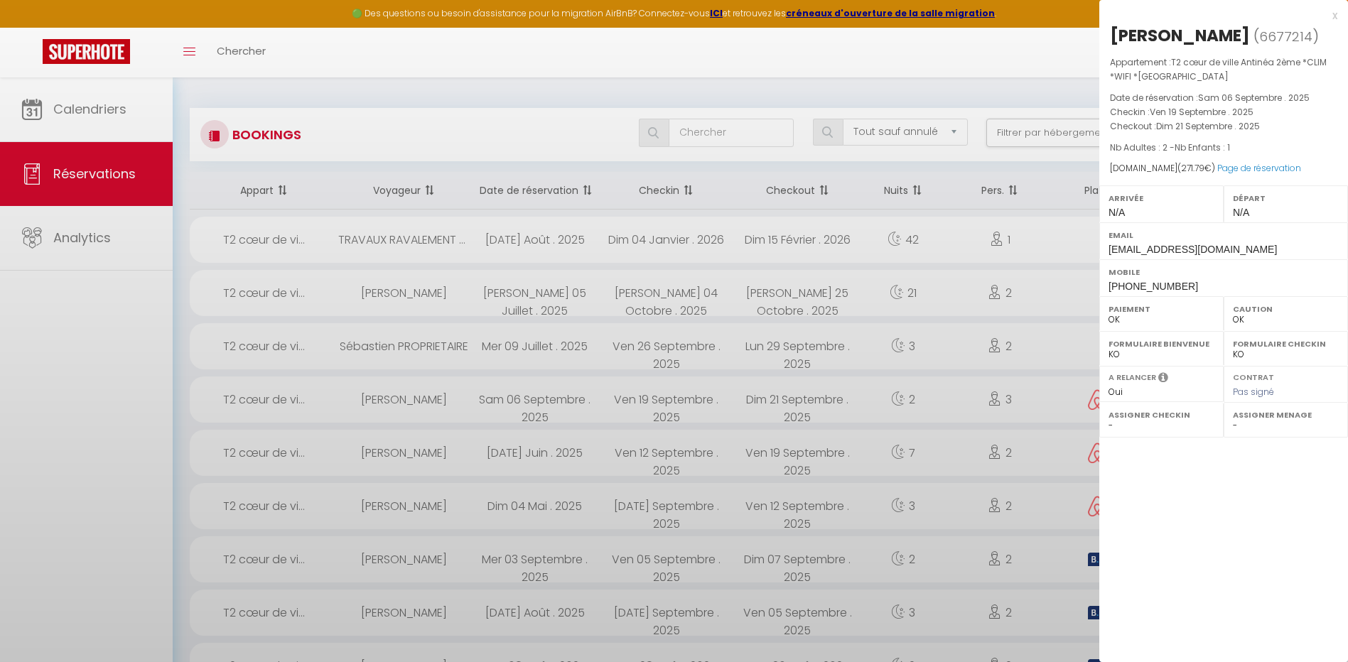
select select "20563"
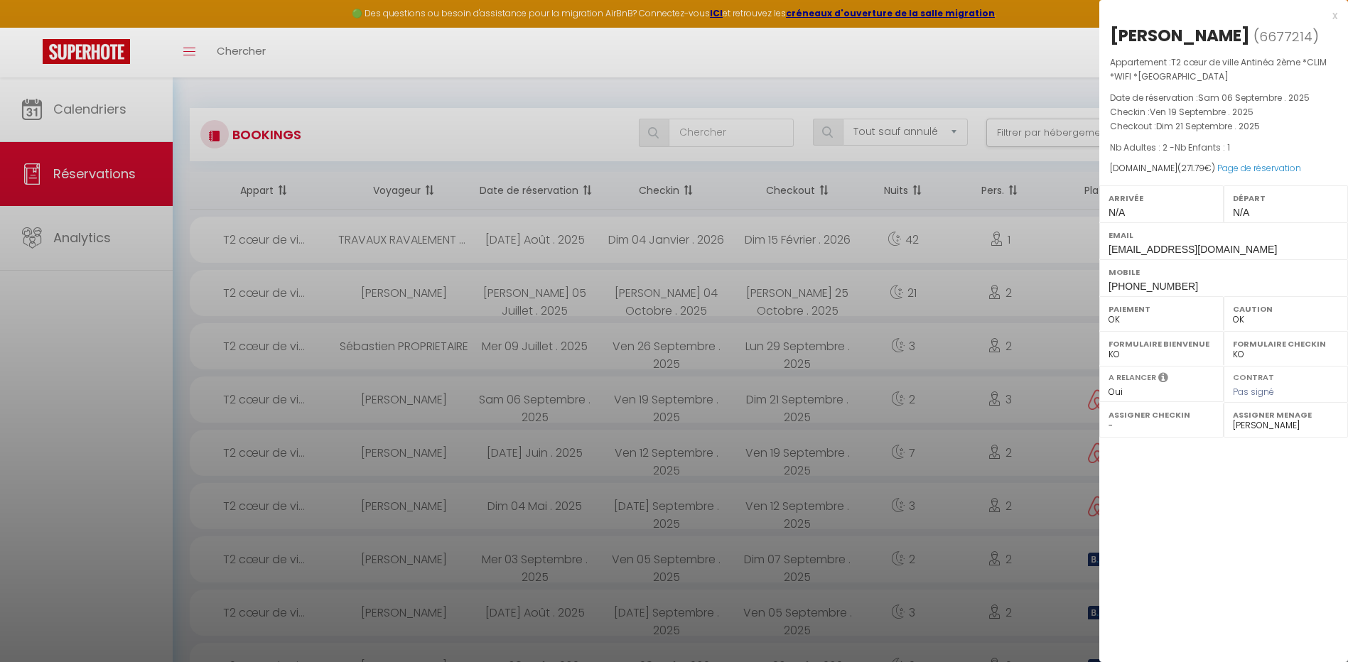
click at [140, 459] on div at bounding box center [674, 331] width 1348 height 662
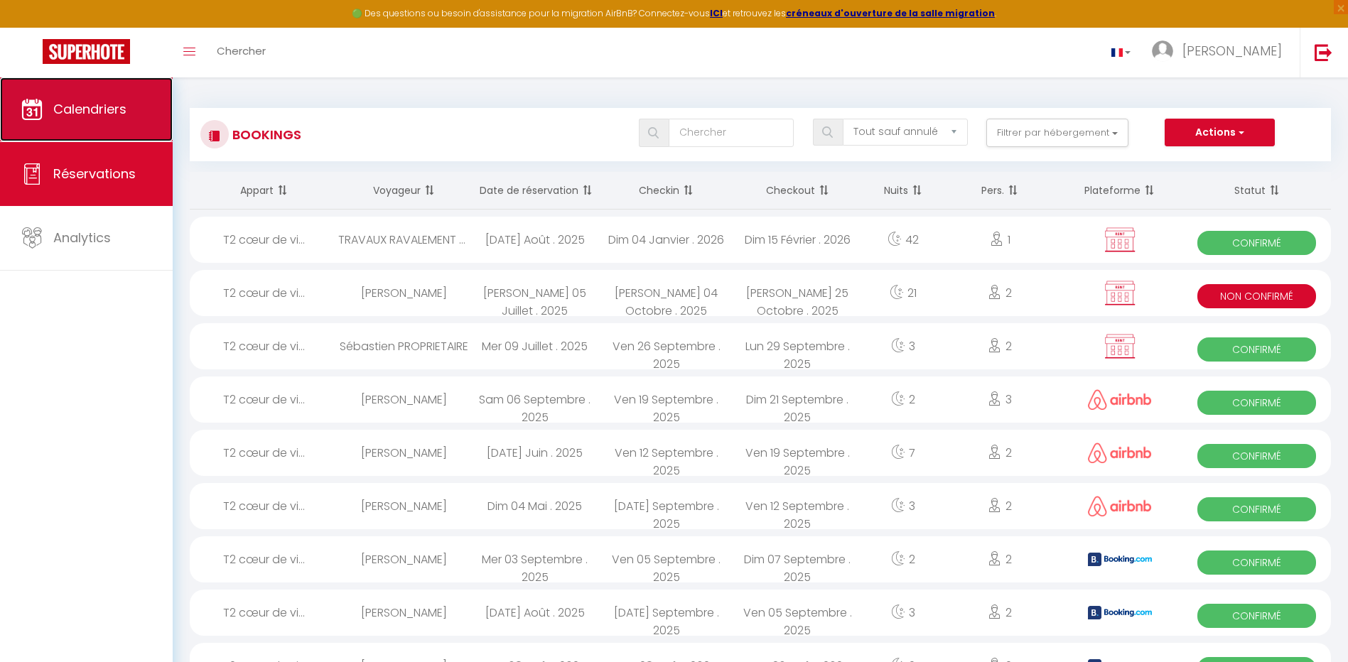
click at [99, 122] on link "Calendriers" at bounding box center [86, 109] width 173 height 64
